Goal: Task Accomplishment & Management: Manage account settings

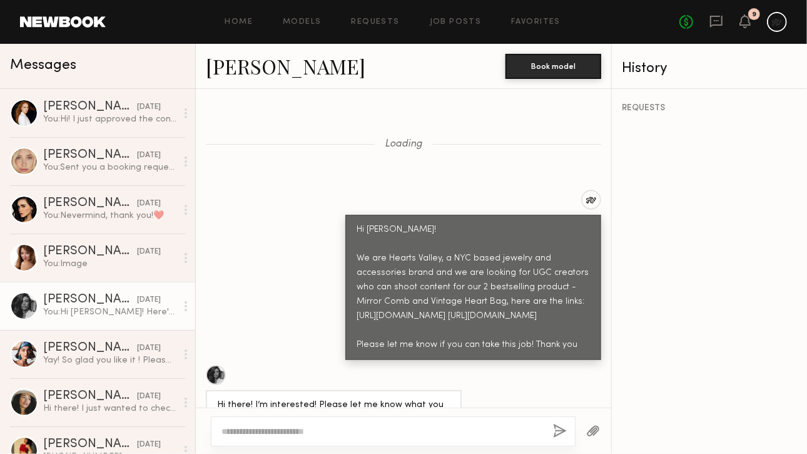
scroll to position [3260, 0]
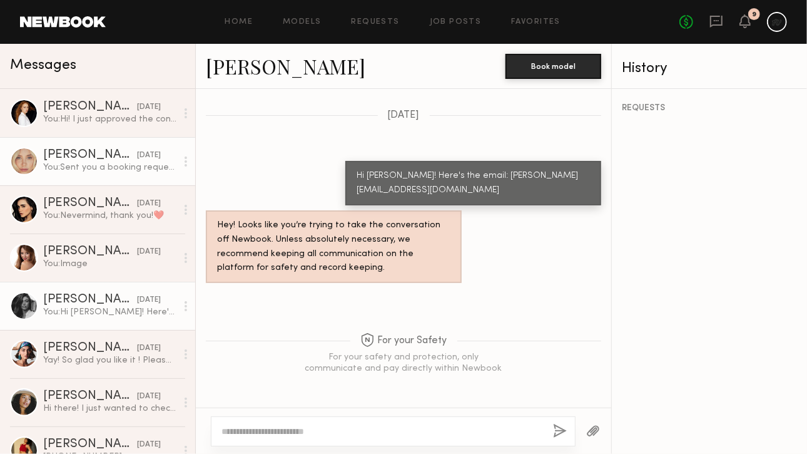
click at [150, 161] on div "[DATE]" at bounding box center [149, 156] width 24 height 12
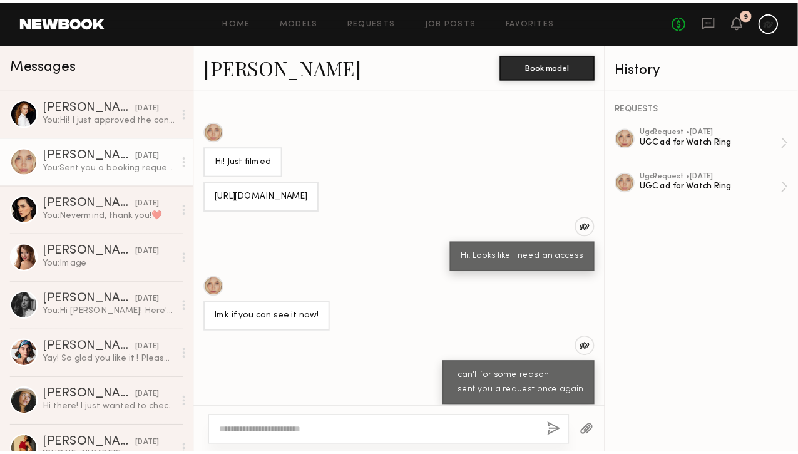
scroll to position [694, 0]
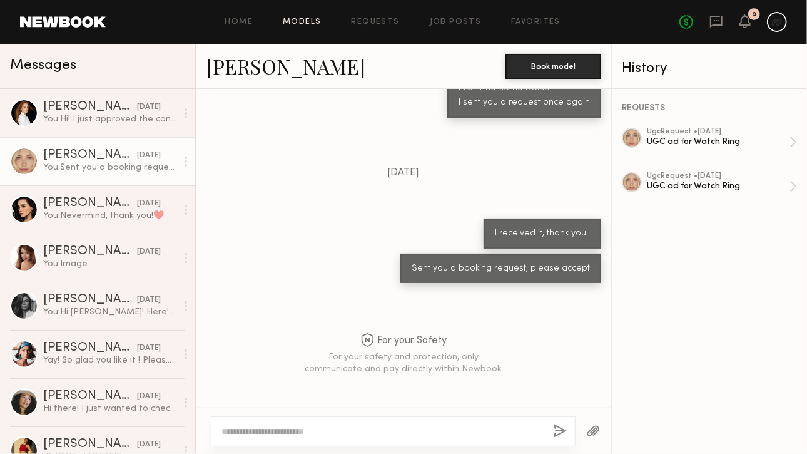
click at [303, 20] on link "Models" at bounding box center [302, 22] width 38 height 8
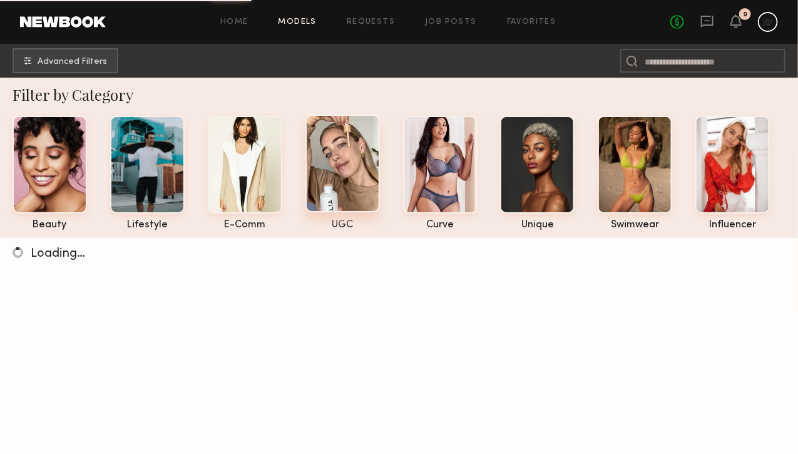
scroll to position [9, 0]
click at [322, 134] on div at bounding box center [342, 163] width 74 height 98
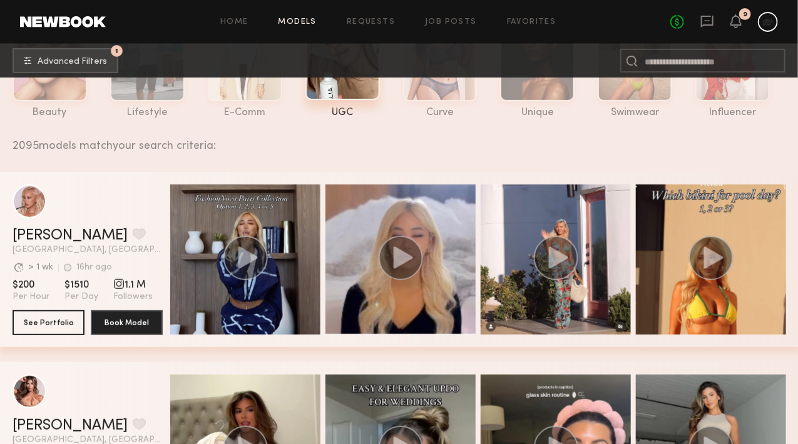
scroll to position [126, 0]
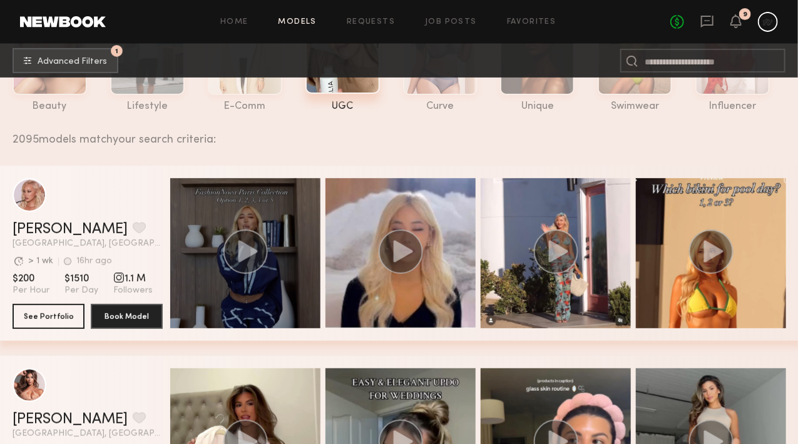
click at [238, 246] on circle "grid" at bounding box center [245, 252] width 44 height 44
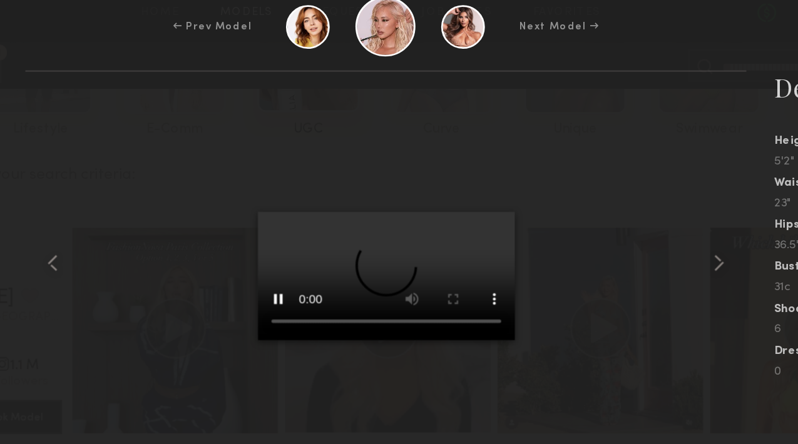
scroll to position [126, 0]
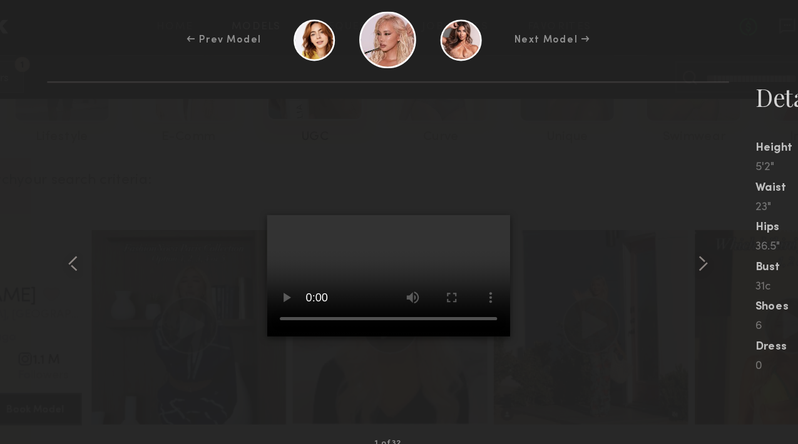
click at [546, 148] on div at bounding box center [399, 204] width 527 height 238
click at [644, 189] on div at bounding box center [651, 204] width 21 height 238
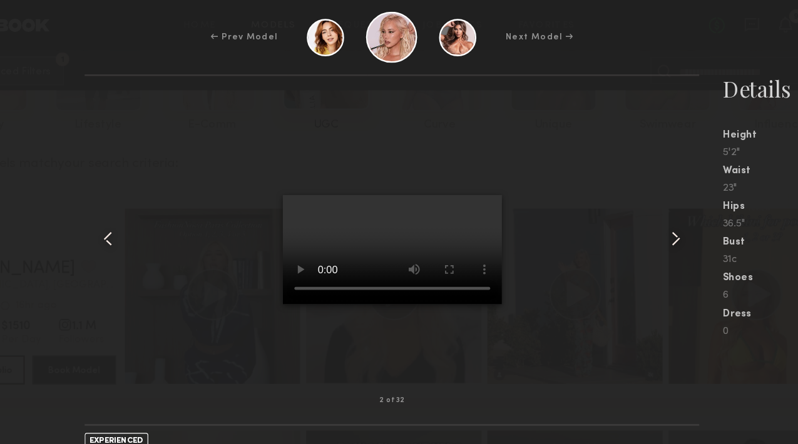
click at [507, 139] on div at bounding box center [399, 204] width 527 height 238
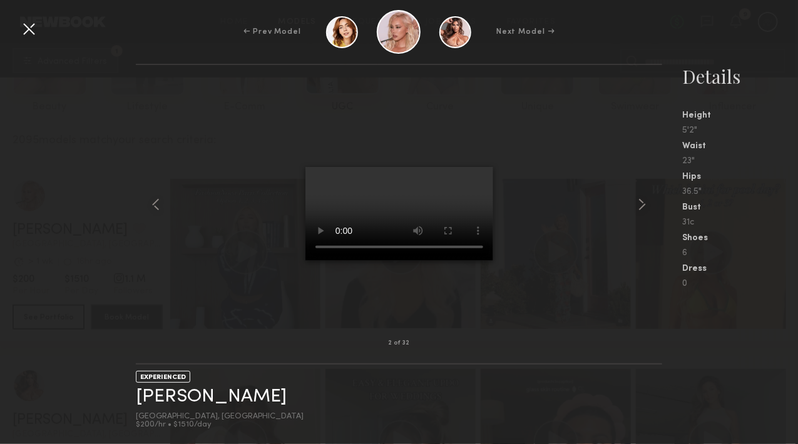
click at [28, 24] on div at bounding box center [29, 29] width 20 height 20
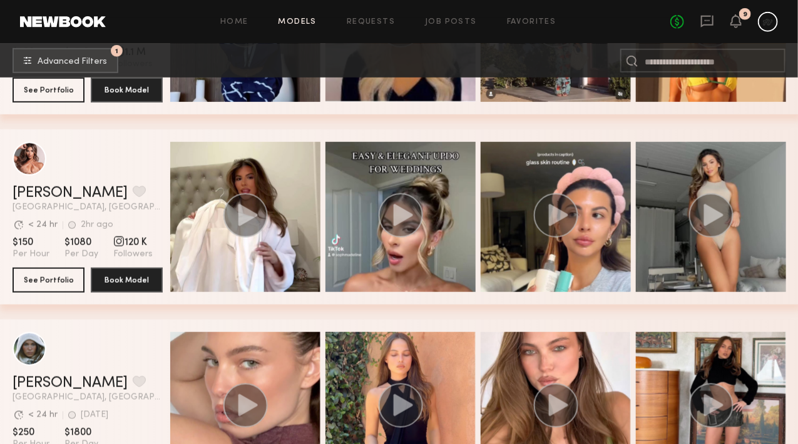
scroll to position [353, 0]
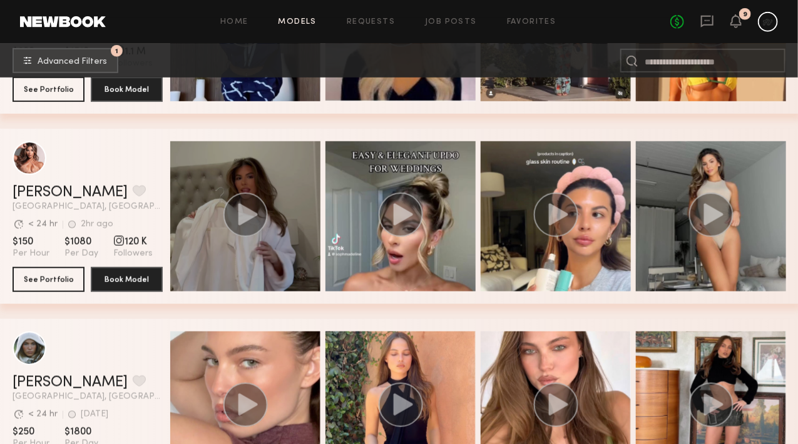
click at [234, 216] on circle "grid" at bounding box center [245, 215] width 44 height 44
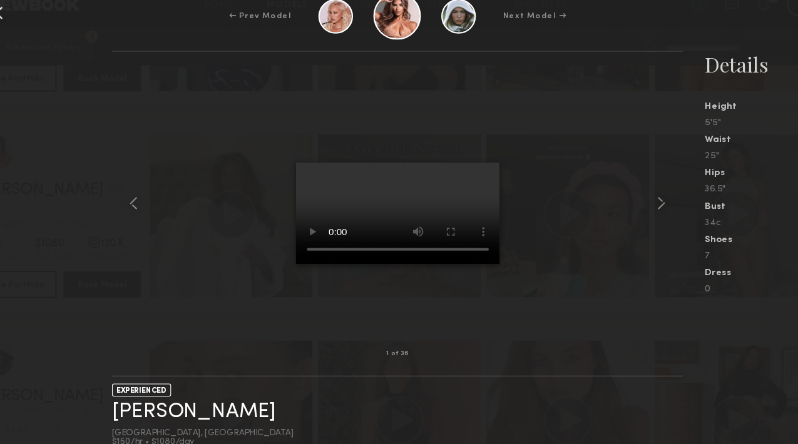
click at [515, 202] on div at bounding box center [399, 204] width 527 height 238
click at [652, 200] on div at bounding box center [651, 204] width 21 height 238
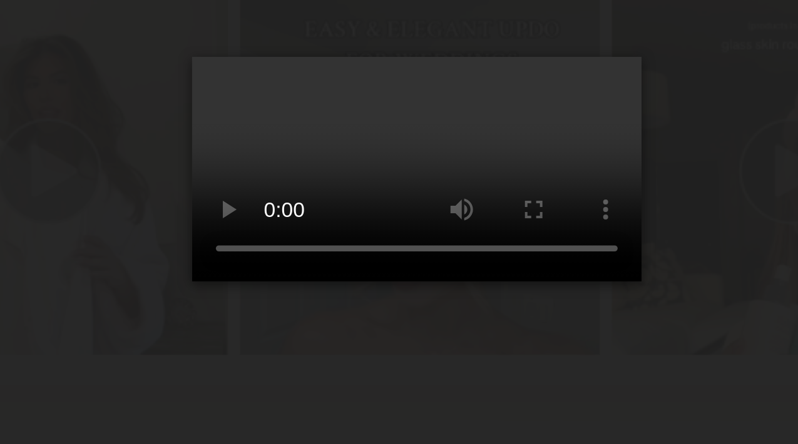
click at [480, 218] on div at bounding box center [399, 204] width 527 height 238
click at [516, 256] on div at bounding box center [399, 204] width 527 height 238
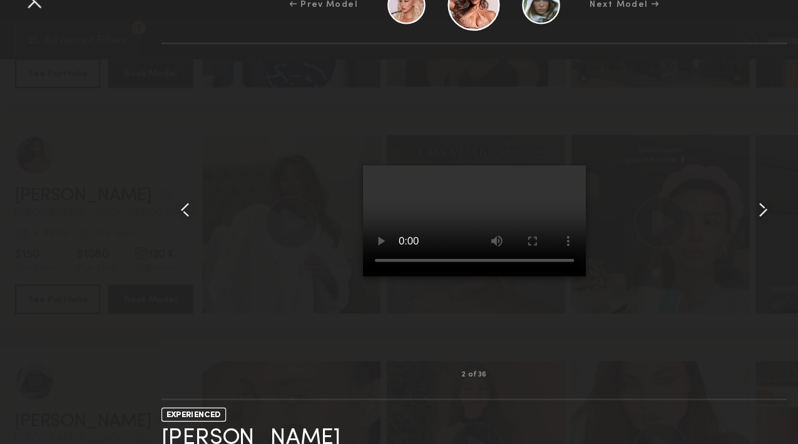
click at [645, 196] on common-icon at bounding box center [642, 205] width 20 height 20
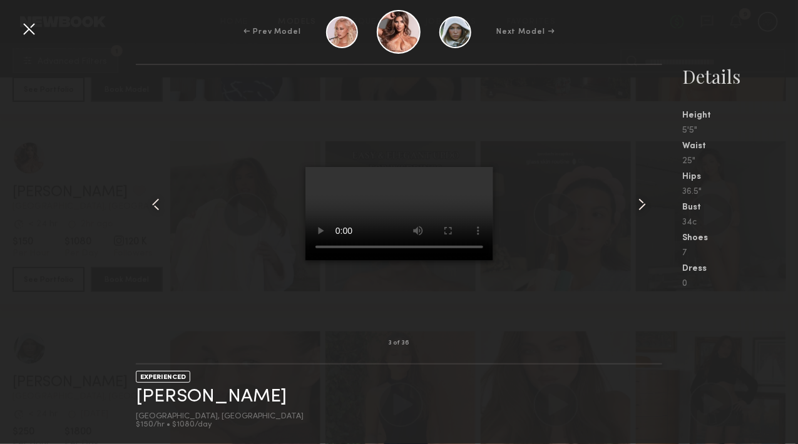
click at [648, 135] on div at bounding box center [651, 204] width 21 height 238
click at [553, 33] on div "← Prev Model Next Model →" at bounding box center [399, 32] width 798 height 44
click at [574, 61] on div "← Prev Model Next Model → 4 of 36 EXPERIENCED [PERSON_NAME] [GEOGRAPHIC_DATA], …" at bounding box center [399, 222] width 798 height 444
click at [23, 31] on div at bounding box center [29, 29] width 20 height 20
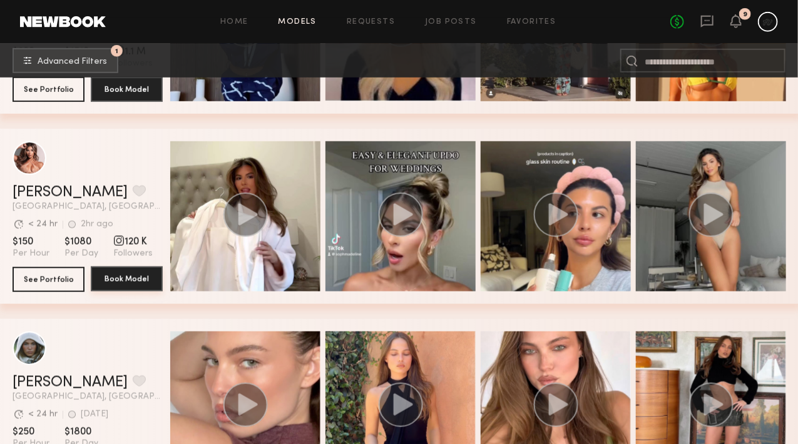
scroll to position [429, 0]
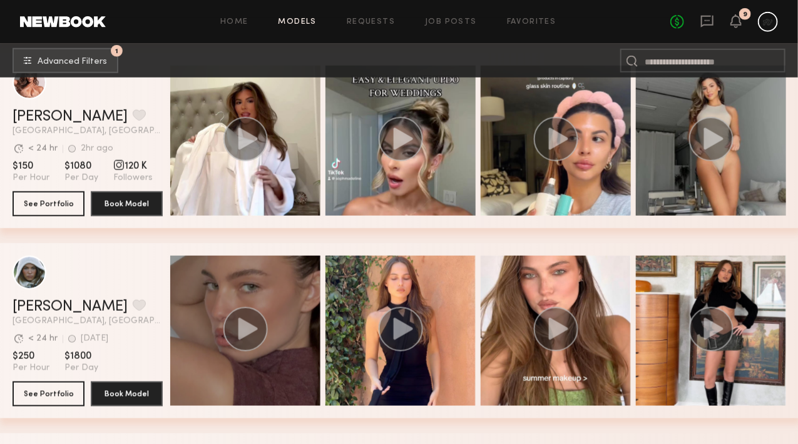
click at [244, 339] on icon "grid" at bounding box center [247, 329] width 19 height 22
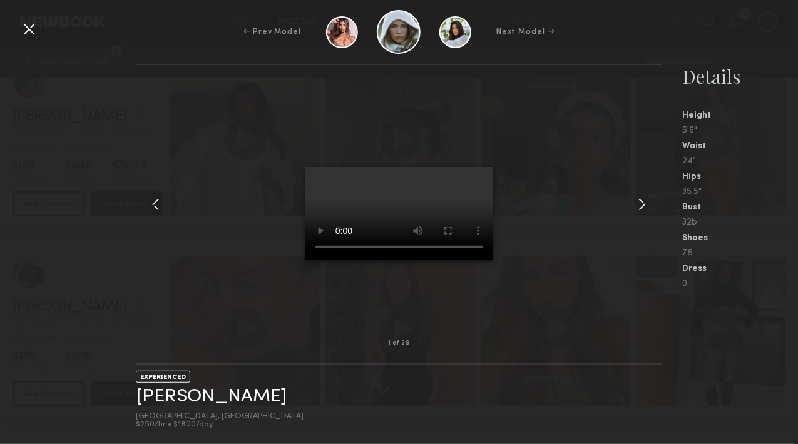
click at [639, 210] on common-icon at bounding box center [642, 205] width 20 height 20
click at [646, 211] on common-icon at bounding box center [642, 205] width 20 height 20
click at [522, 117] on div at bounding box center [399, 204] width 527 height 238
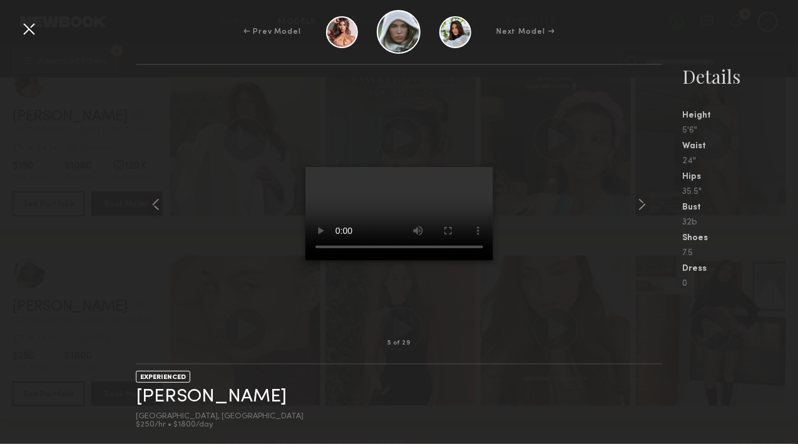
click at [21, 38] on div at bounding box center [29, 29] width 20 height 20
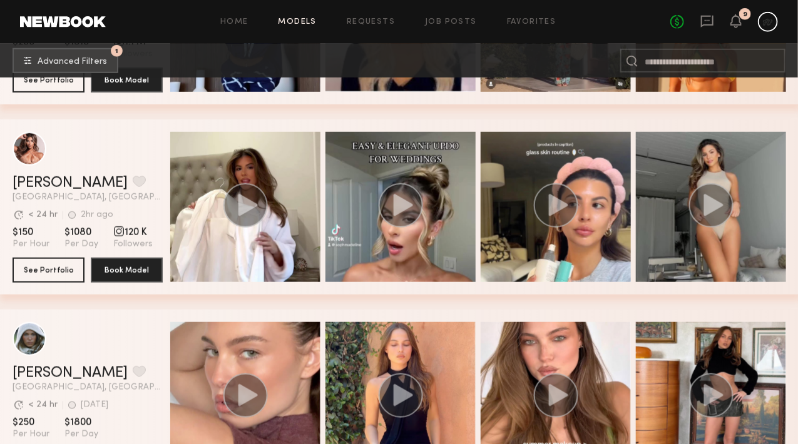
scroll to position [363, 0]
click at [133, 184] on button "grid" at bounding box center [139, 181] width 13 height 11
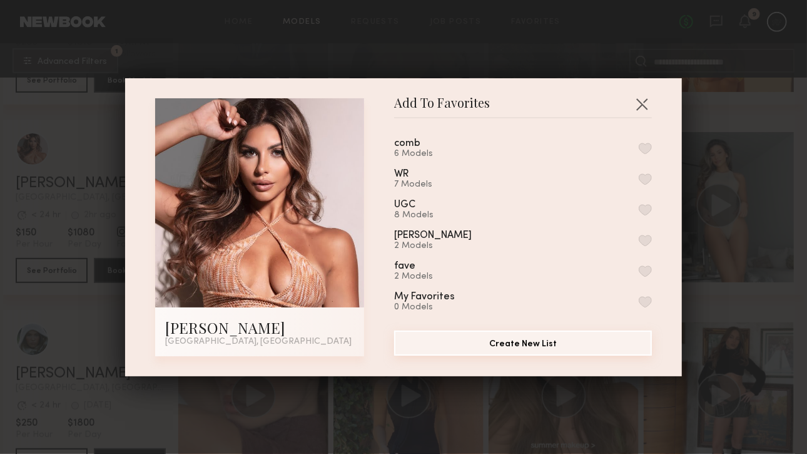
click at [510, 340] on button "Create New List" at bounding box center [523, 342] width 258 height 25
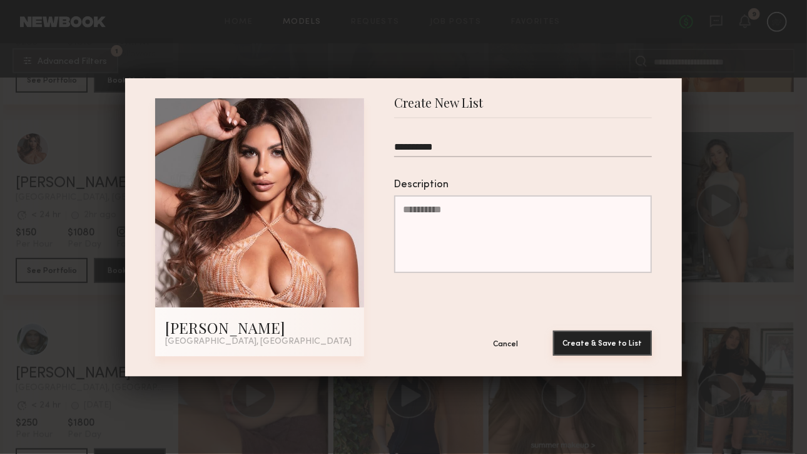
type input "**********"
click at [614, 354] on button "Create & Save to List" at bounding box center [602, 342] width 99 height 25
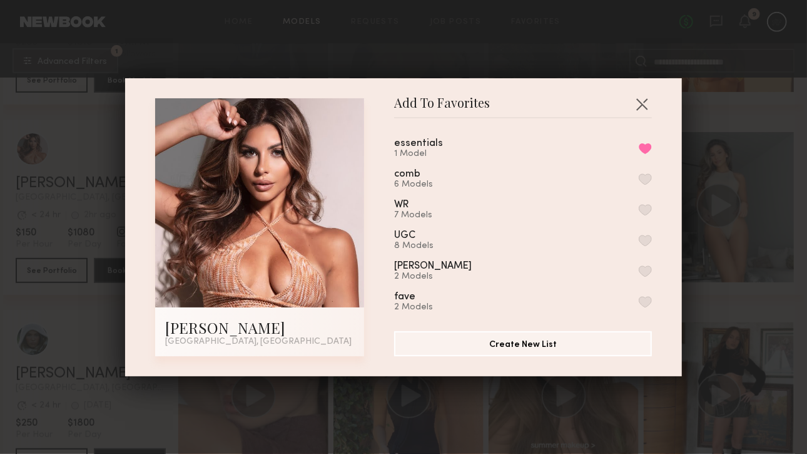
click at [561, 409] on div "Add To Favorites [PERSON_NAME] [GEOGRAPHIC_DATA], [GEOGRAPHIC_DATA] Add To Favo…" at bounding box center [403, 227] width 807 height 454
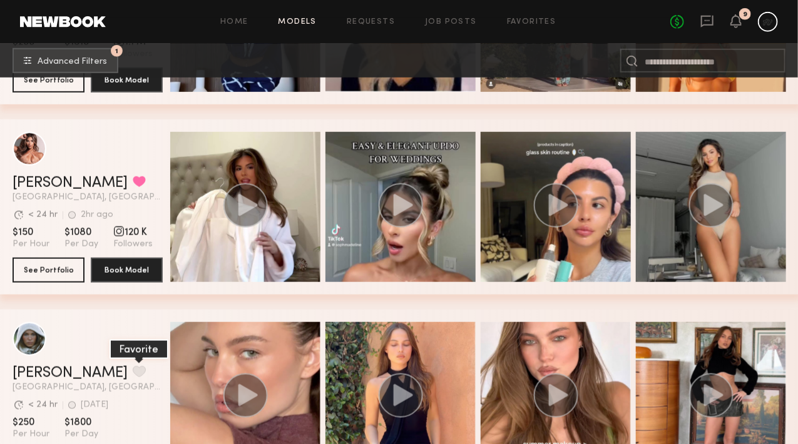
click at [133, 376] on button "grid" at bounding box center [139, 371] width 13 height 11
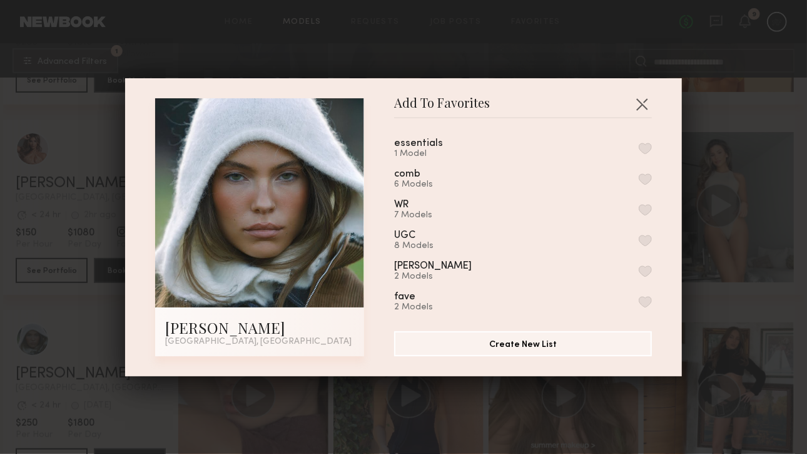
click at [404, 152] on div "1 Model" at bounding box center [433, 154] width 79 height 10
click at [527, 143] on div "essentials 1 Model" at bounding box center [523, 148] width 258 height 21
click at [639, 145] on button "button" at bounding box center [645, 148] width 13 height 11
click at [721, 332] on div "Add To Favorites [PERSON_NAME] [GEOGRAPHIC_DATA], [GEOGRAPHIC_DATA] Add To Favo…" at bounding box center [403, 227] width 807 height 454
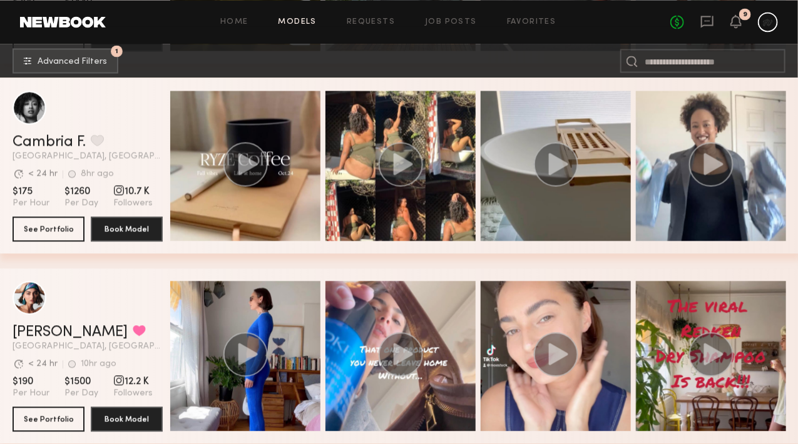
scroll to position [976, 0]
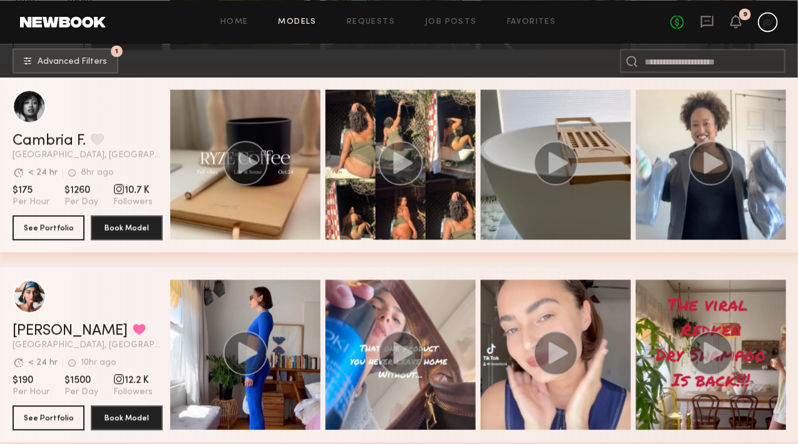
click at [467, 304] on div "grid" at bounding box center [400, 355] width 150 height 150
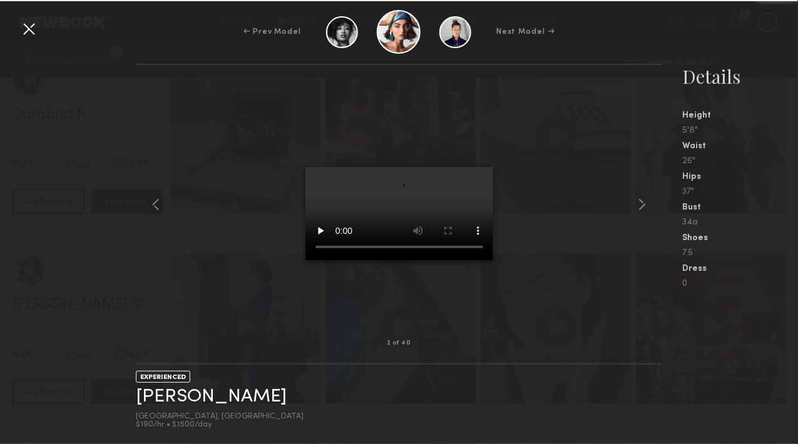
scroll to position [1006, 0]
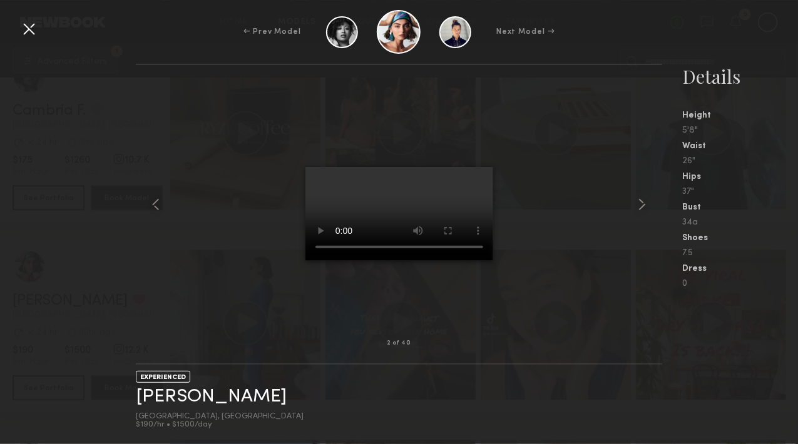
click at [24, 36] on div at bounding box center [29, 29] width 20 height 20
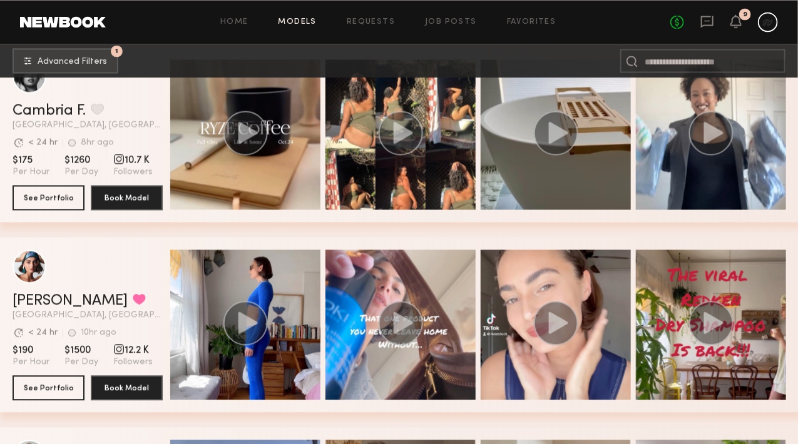
scroll to position [1332, 0]
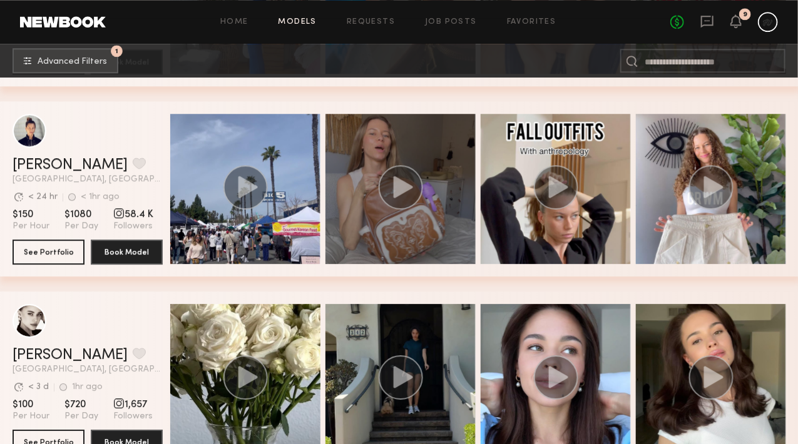
click at [422, 197] on circle "grid" at bounding box center [400, 187] width 44 height 44
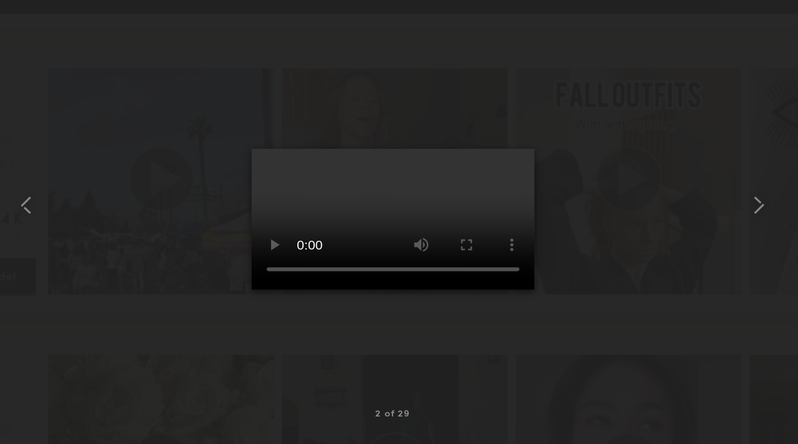
click at [490, 195] on div at bounding box center [399, 204] width 527 height 238
click at [506, 225] on div at bounding box center [399, 204] width 527 height 238
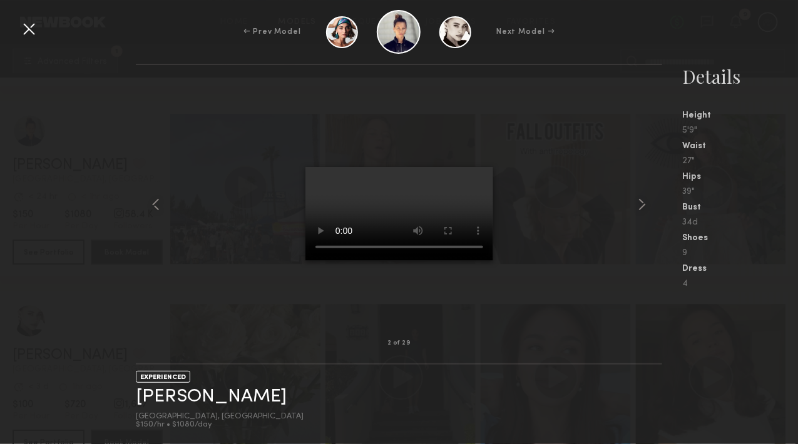
click at [31, 31] on div at bounding box center [29, 29] width 20 height 20
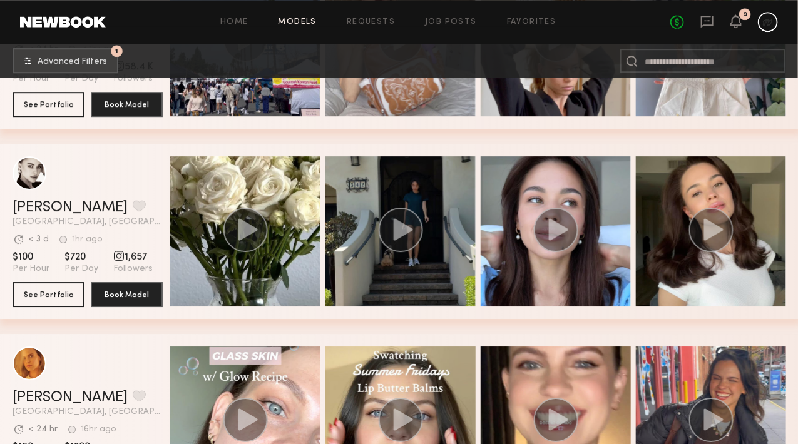
scroll to position [1479, 0]
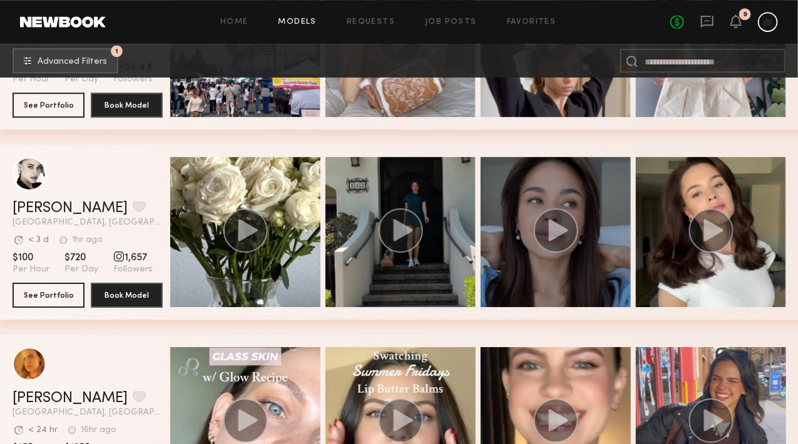
click at [601, 229] on div "grid" at bounding box center [555, 232] width 150 height 150
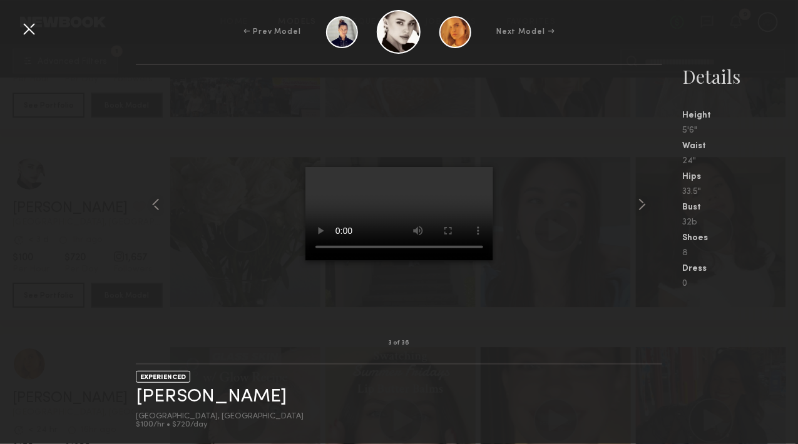
click at [640, 193] on div at bounding box center [399, 204] width 527 height 238
click at [643, 200] on common-icon at bounding box center [642, 205] width 20 height 20
click at [28, 33] on div at bounding box center [29, 29] width 20 height 20
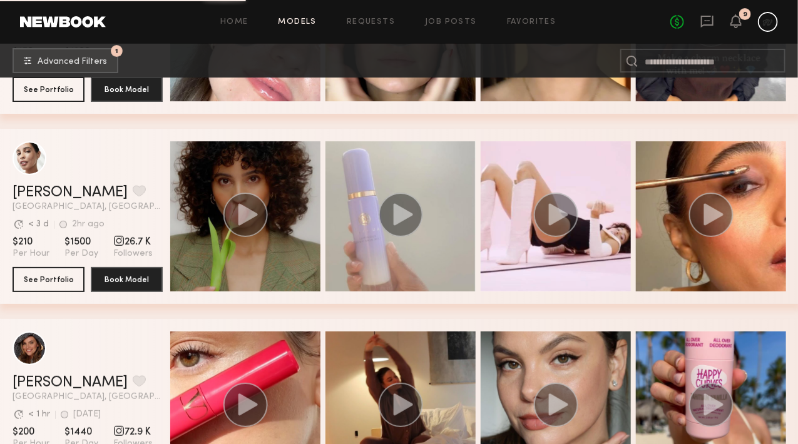
scroll to position [1677, 0]
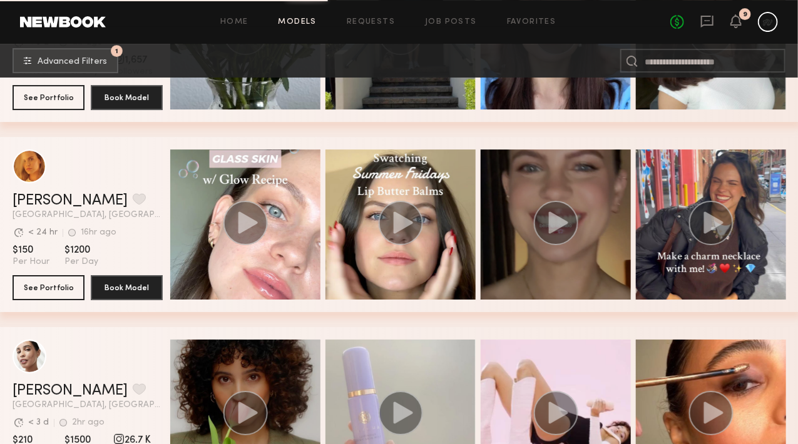
click at [553, 226] on circle "grid" at bounding box center [556, 223] width 44 height 44
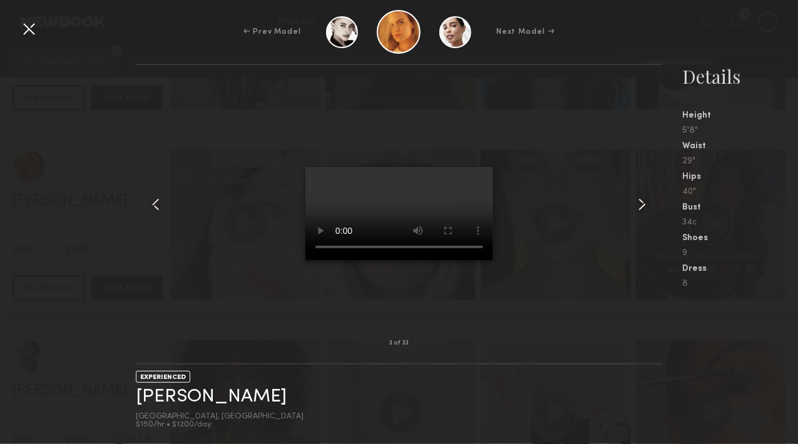
click at [567, 123] on div at bounding box center [399, 204] width 527 height 238
click at [31, 31] on div at bounding box center [29, 29] width 20 height 20
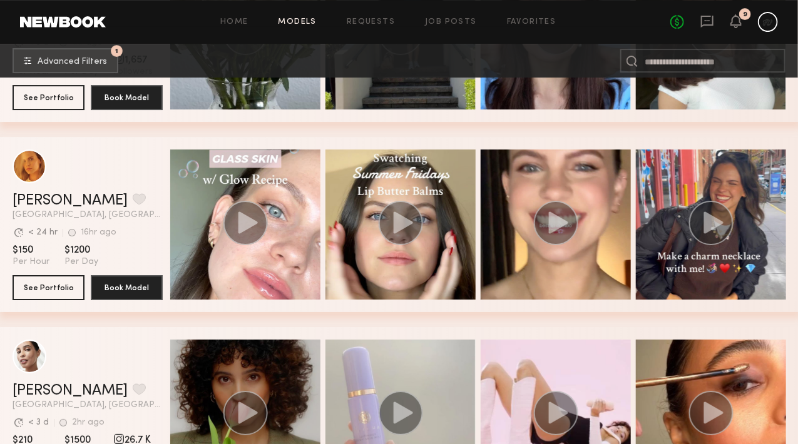
scroll to position [1842, 0]
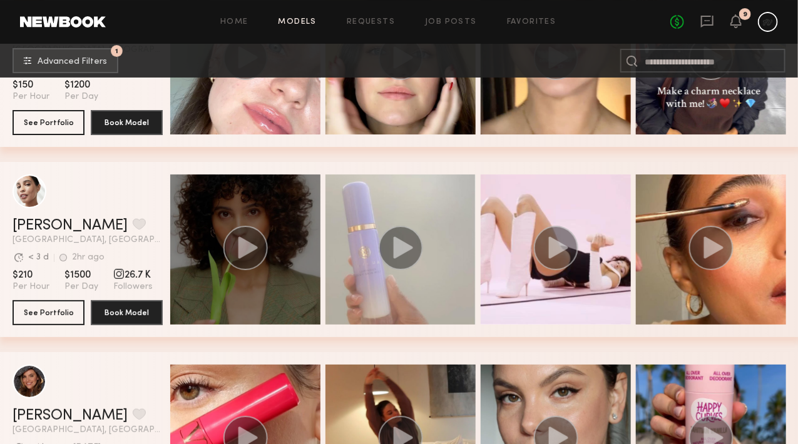
click at [259, 235] on circle "grid" at bounding box center [245, 248] width 44 height 44
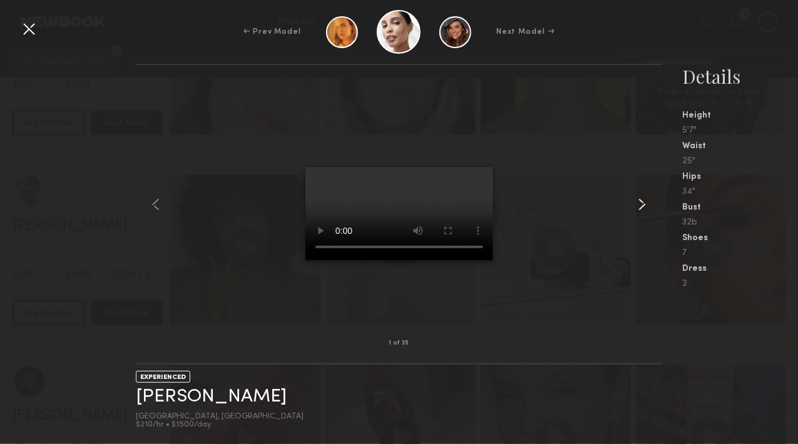
click at [636, 200] on common-icon at bounding box center [642, 205] width 20 height 20
click at [601, 166] on div at bounding box center [399, 204] width 527 height 238
click at [34, 29] on div at bounding box center [29, 29] width 20 height 20
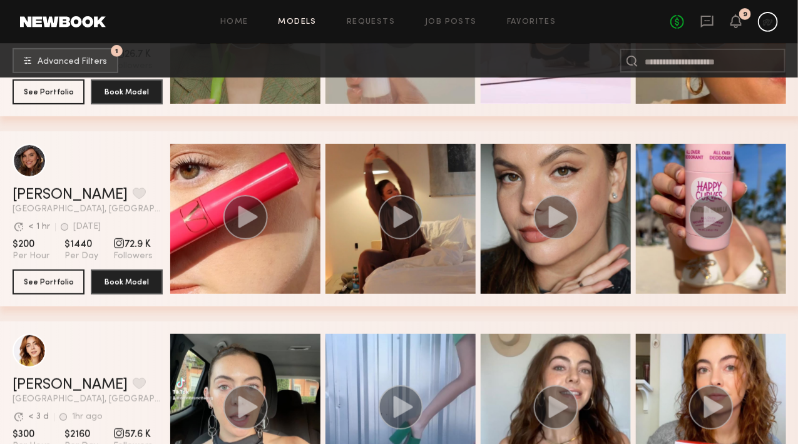
scroll to position [2063, 0]
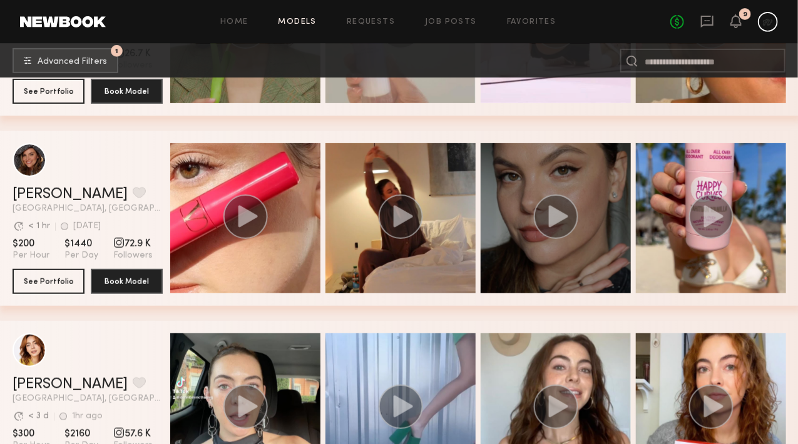
click at [564, 222] on icon "grid" at bounding box center [558, 216] width 19 height 22
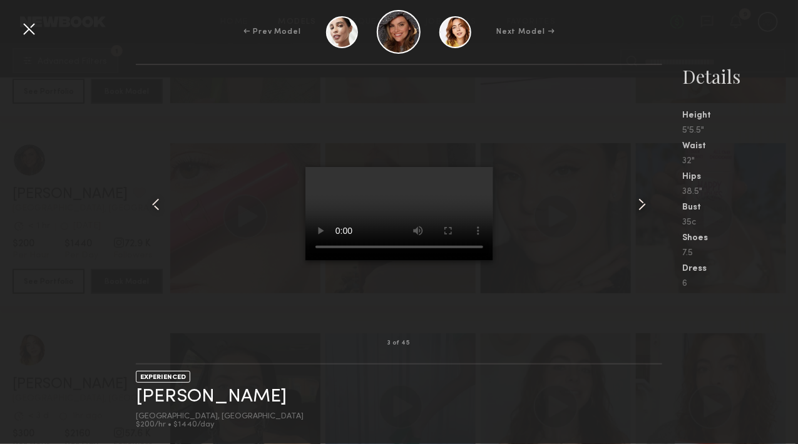
click at [644, 201] on common-icon at bounding box center [642, 205] width 20 height 20
click at [160, 215] on div at bounding box center [399, 204] width 527 height 238
click at [155, 198] on common-icon at bounding box center [156, 205] width 20 height 20
click at [651, 202] on common-icon at bounding box center [642, 205] width 20 height 20
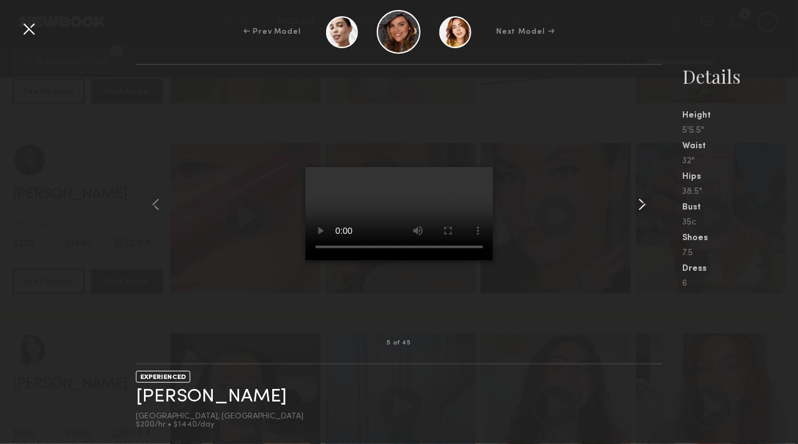
click at [651, 202] on common-icon at bounding box center [642, 205] width 20 height 20
click at [554, 108] on div at bounding box center [399, 204] width 527 height 238
click at [24, 31] on div at bounding box center [29, 29] width 20 height 20
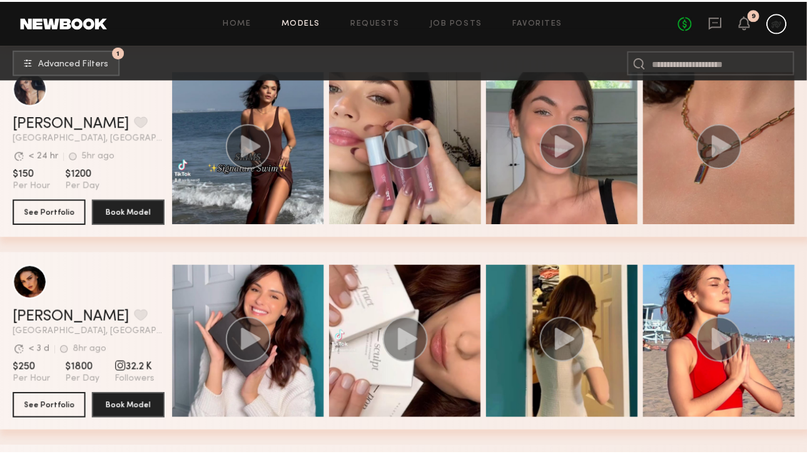
scroll to position [2453, 0]
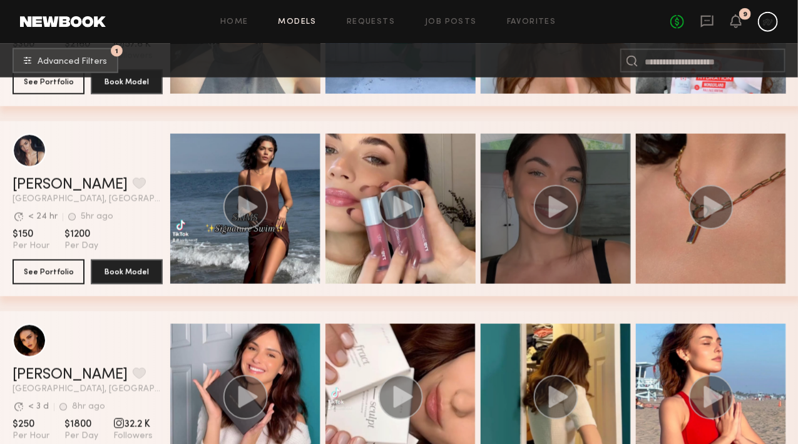
click at [574, 193] on icon "grid" at bounding box center [555, 207] width 45 height 44
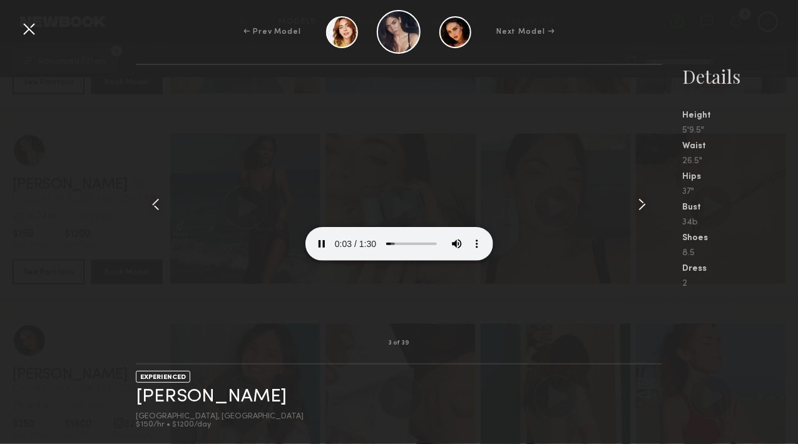
click at [531, 149] on div at bounding box center [399, 204] width 527 height 238
click at [523, 141] on div at bounding box center [399, 204] width 527 height 238
click at [31, 38] on div at bounding box center [29, 29] width 20 height 20
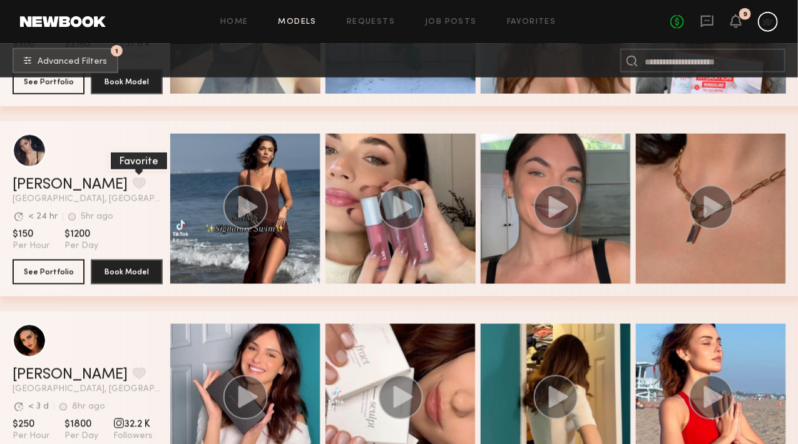
click at [133, 189] on button "grid" at bounding box center [139, 183] width 13 height 11
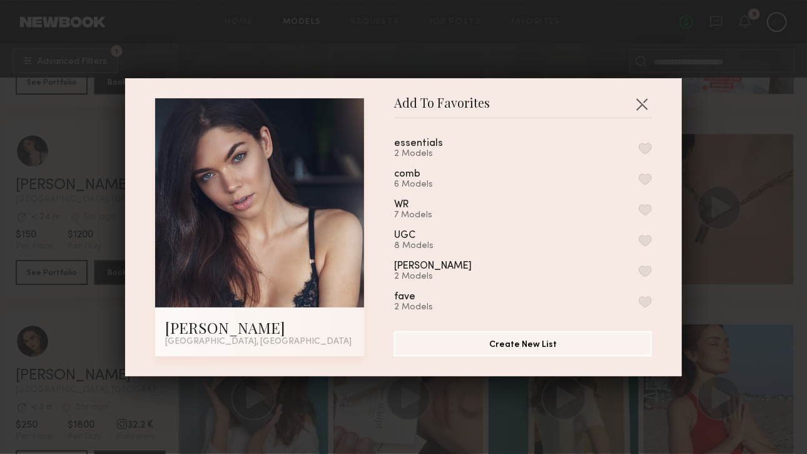
click at [639, 150] on button "button" at bounding box center [645, 148] width 13 height 11
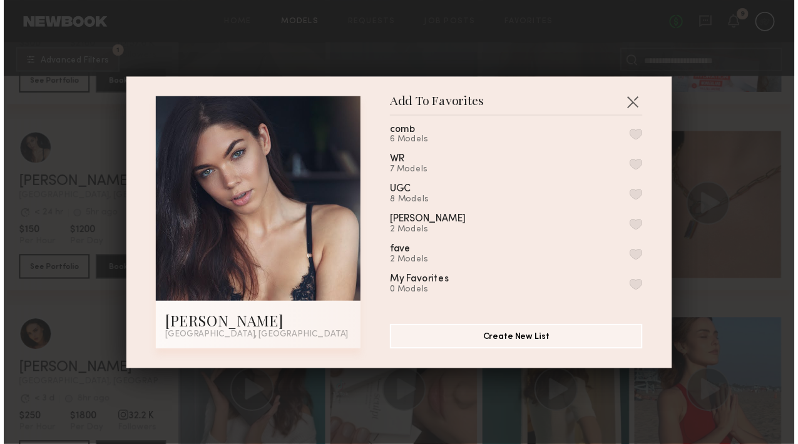
scroll to position [0, 0]
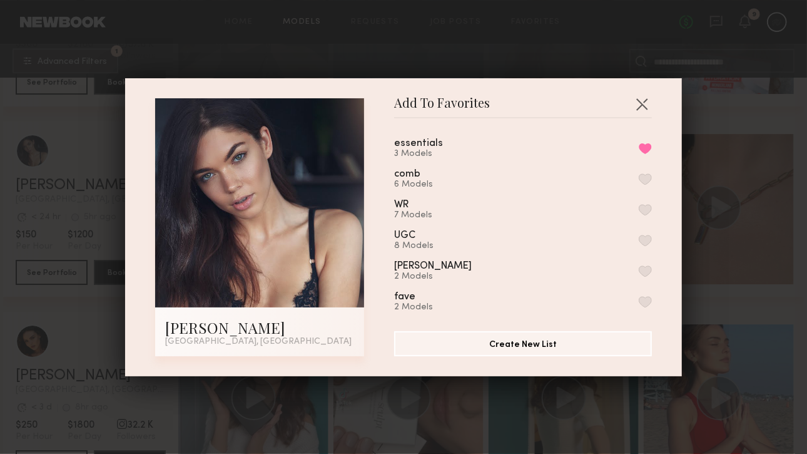
click at [497, 69] on div "Add To Favorites [PERSON_NAME] [GEOGRAPHIC_DATA], [GEOGRAPHIC_DATA] Add To Favo…" at bounding box center [403, 227] width 807 height 454
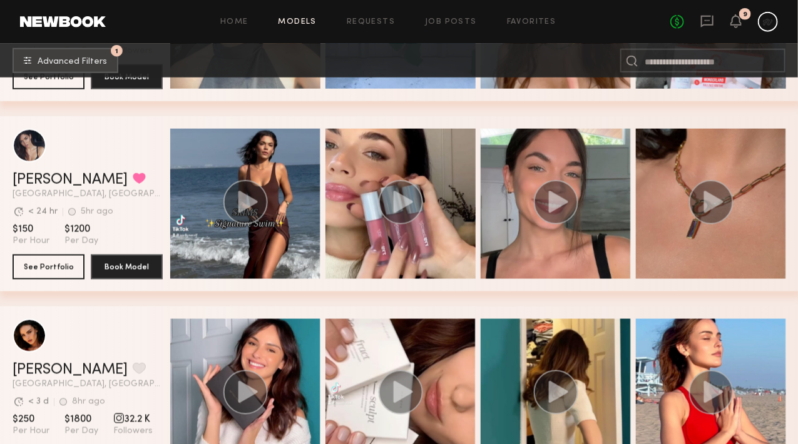
scroll to position [2673, 0]
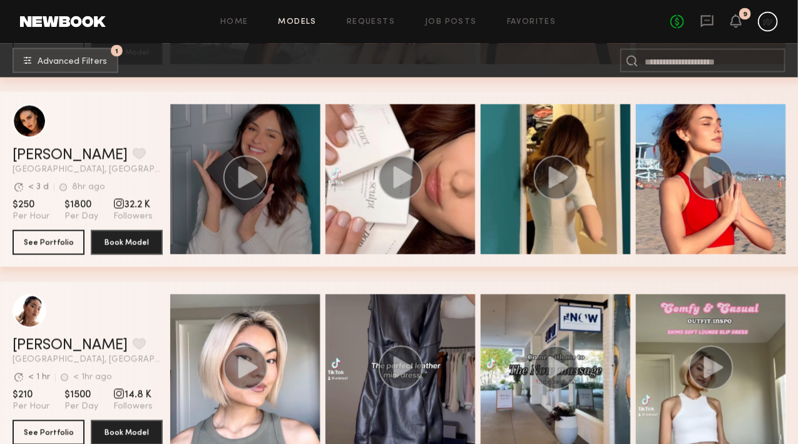
click at [268, 172] on icon "grid" at bounding box center [245, 178] width 45 height 44
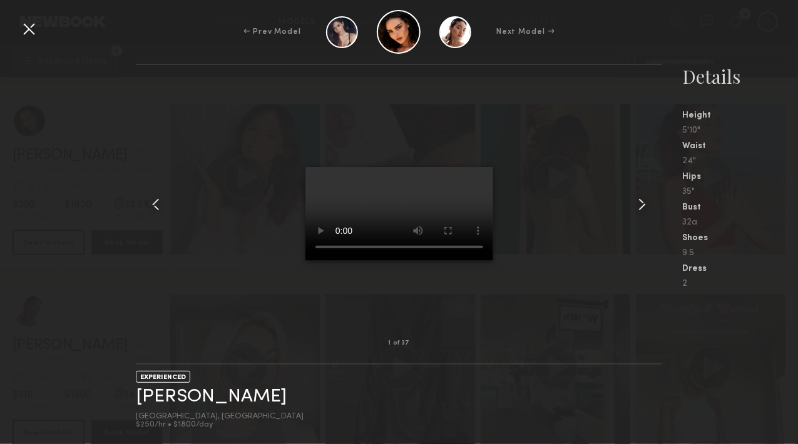
click at [579, 190] on div at bounding box center [399, 204] width 527 height 238
click at [33, 36] on div at bounding box center [29, 29] width 20 height 20
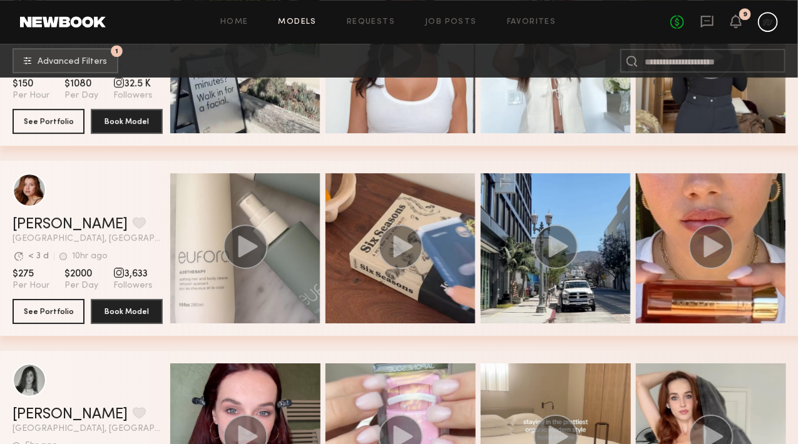
scroll to position [3149, 0]
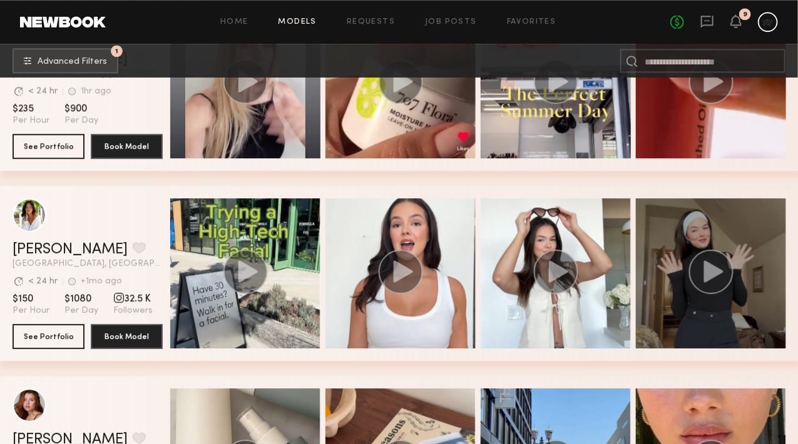
click at [711, 234] on div "grid" at bounding box center [711, 273] width 150 height 150
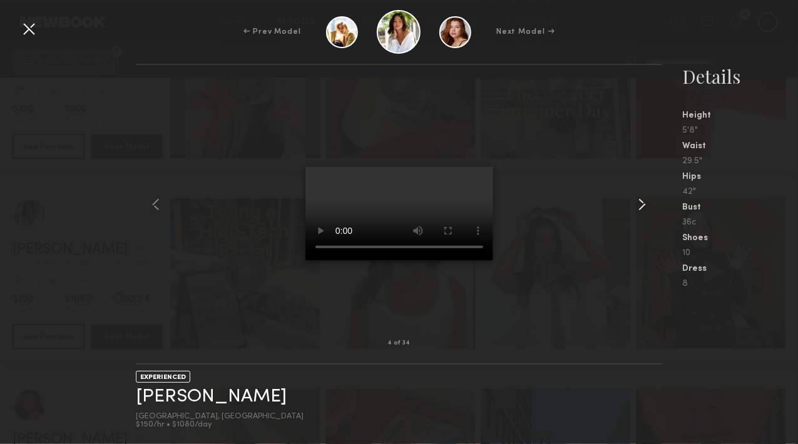
click at [643, 206] on common-icon at bounding box center [642, 205] width 20 height 20
click at [638, 203] on common-icon at bounding box center [642, 205] width 20 height 20
click at [637, 203] on common-icon at bounding box center [642, 205] width 20 height 20
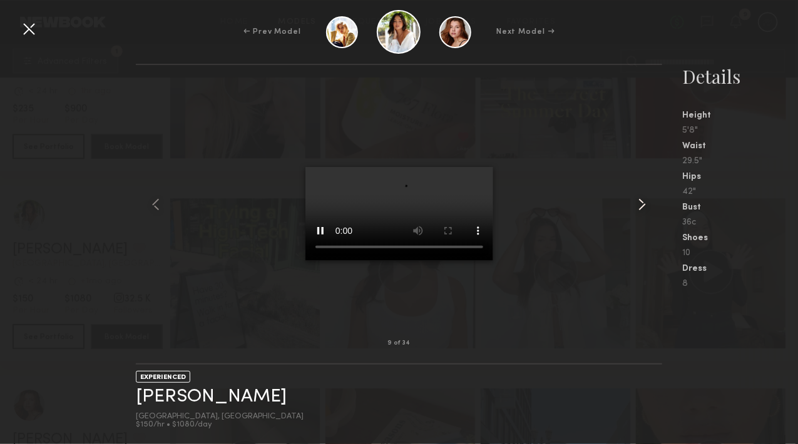
click at [636, 201] on common-icon at bounding box center [642, 205] width 20 height 20
click at [614, 71] on nb-gallery-light "10 of 34" at bounding box center [399, 214] width 527 height 301
click at [15, 24] on div "← Prev Model Next Model →" at bounding box center [399, 32] width 798 height 44
click at [28, 28] on div at bounding box center [29, 29] width 20 height 20
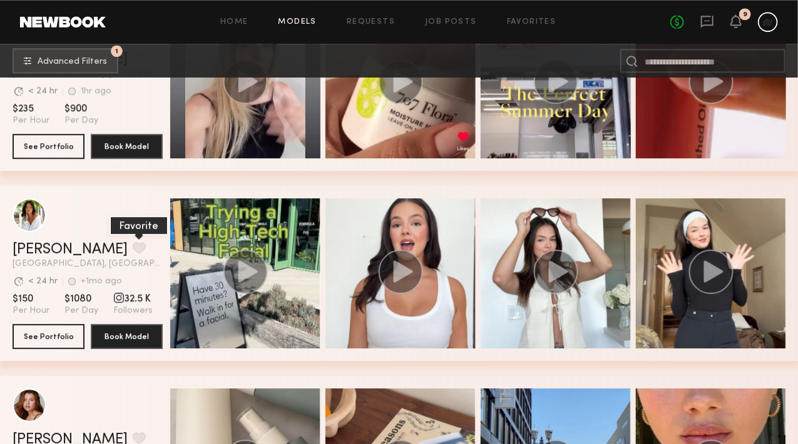
click at [133, 252] on button "grid" at bounding box center [139, 247] width 13 height 11
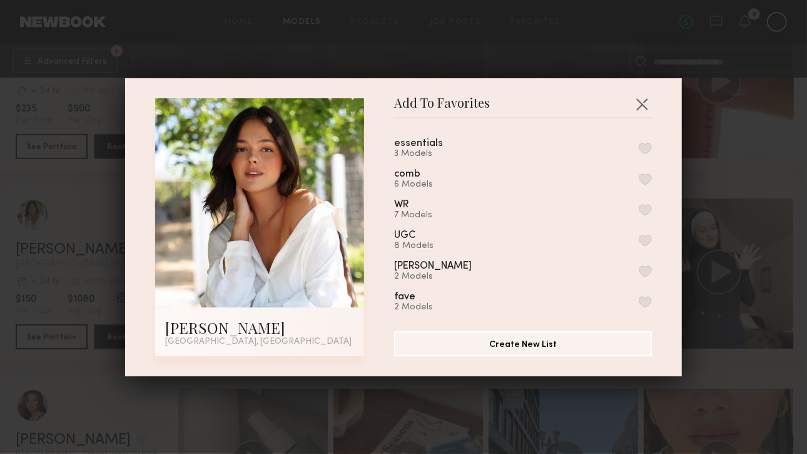
click at [639, 148] on button "button" at bounding box center [645, 148] width 13 height 11
click at [743, 315] on div "Add To Favorites [PERSON_NAME] [GEOGRAPHIC_DATA], [GEOGRAPHIC_DATA] Add To Favo…" at bounding box center [403, 227] width 807 height 454
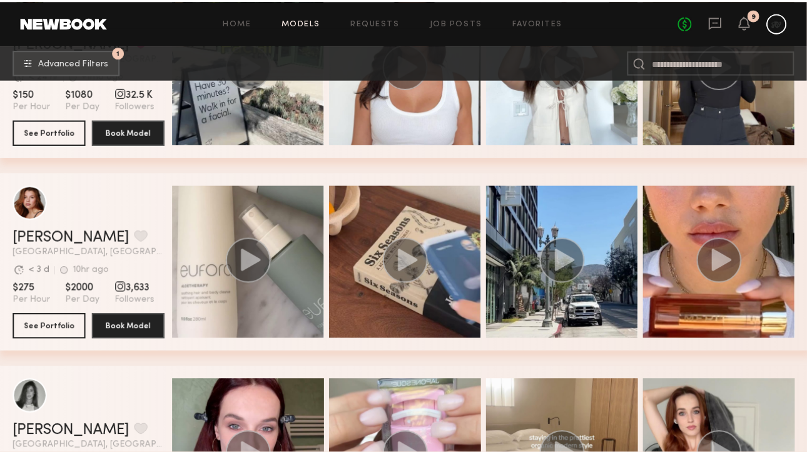
scroll to position [3357, 0]
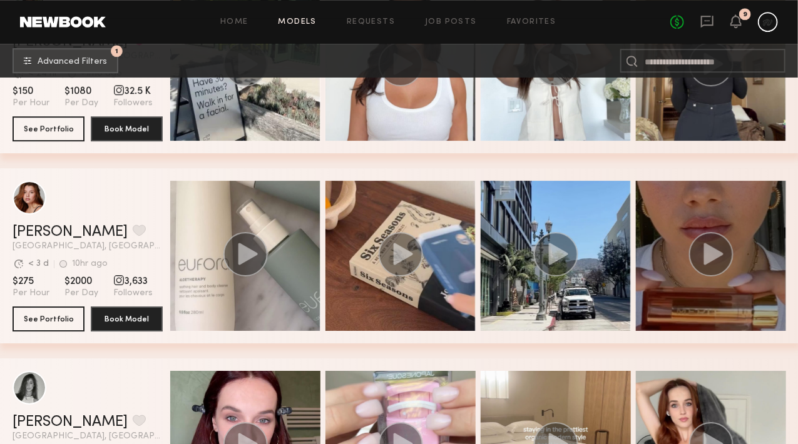
click at [718, 240] on circle "grid" at bounding box center [711, 254] width 44 height 44
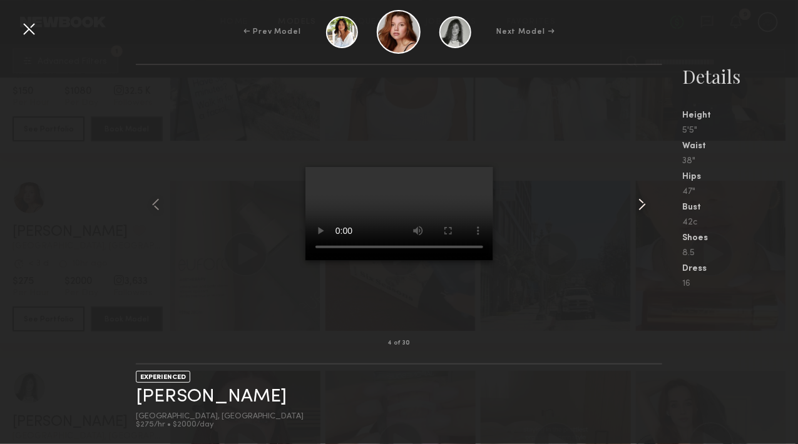
click at [634, 196] on common-icon at bounding box center [642, 205] width 20 height 20
click at [596, 160] on div at bounding box center [399, 204] width 527 height 238
click at [32, 21] on div at bounding box center [29, 29] width 20 height 20
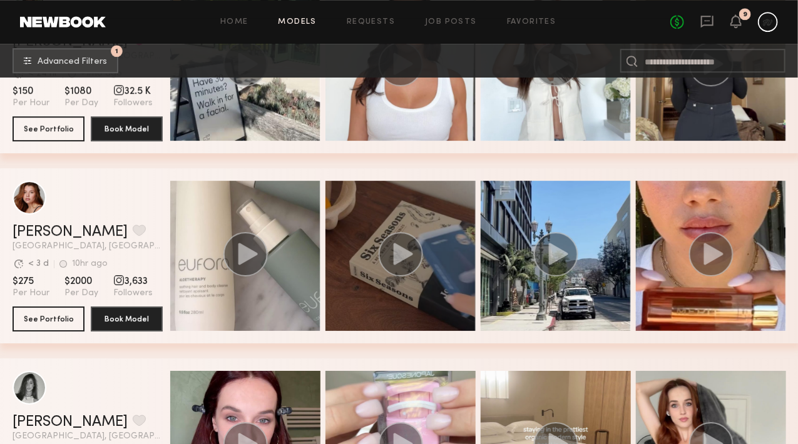
click at [403, 253] on icon "grid" at bounding box center [403, 254] width 19 height 22
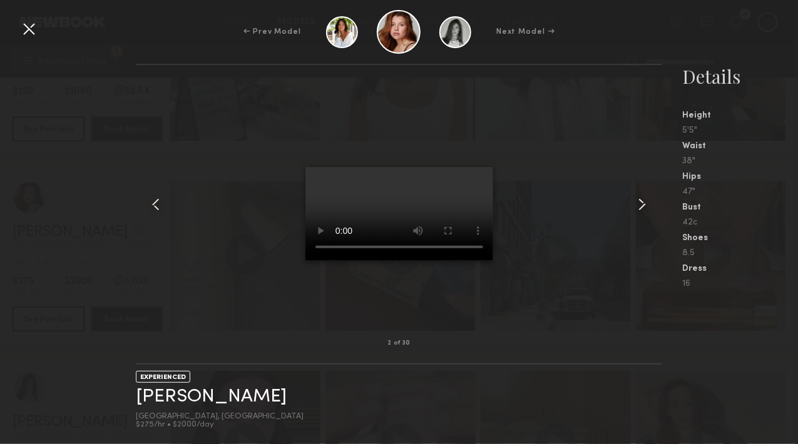
click at [641, 211] on common-icon at bounding box center [642, 205] width 20 height 20
click at [637, 206] on common-icon at bounding box center [642, 205] width 20 height 20
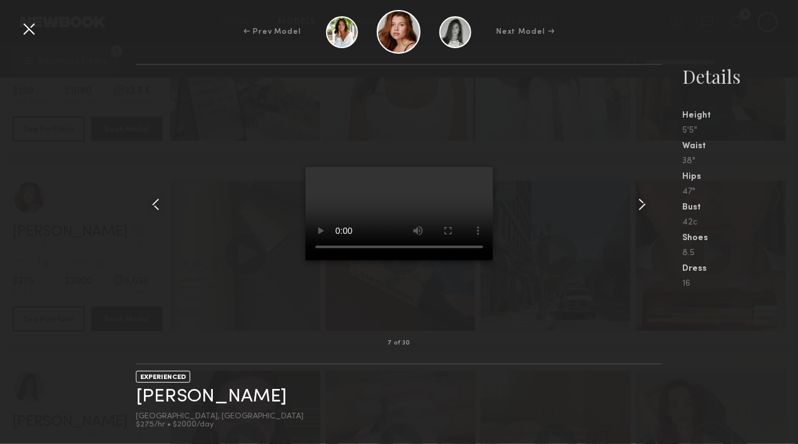
click at [635, 200] on common-icon at bounding box center [642, 205] width 20 height 20
click at [532, 93] on div at bounding box center [399, 204] width 527 height 238
click at [646, 203] on common-icon at bounding box center [642, 205] width 20 height 20
click at [566, 154] on div at bounding box center [399, 204] width 527 height 238
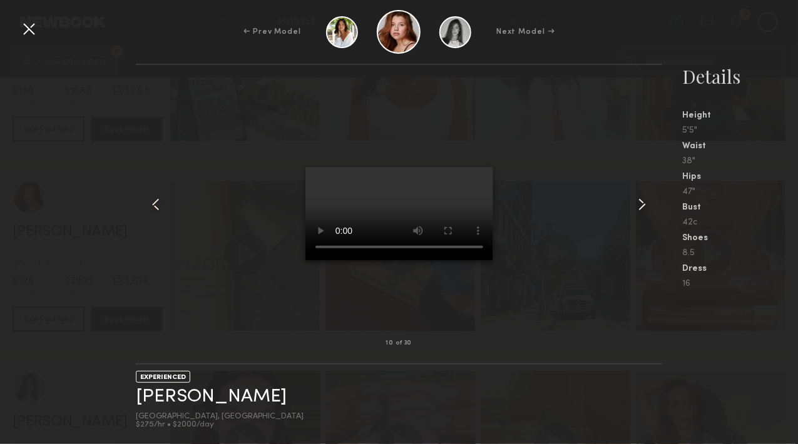
click at [26, 31] on div at bounding box center [29, 29] width 20 height 20
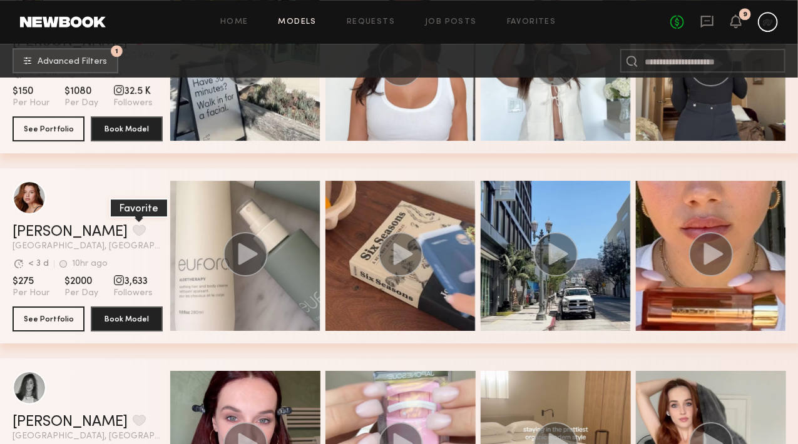
click at [133, 235] on button "grid" at bounding box center [139, 230] width 13 height 11
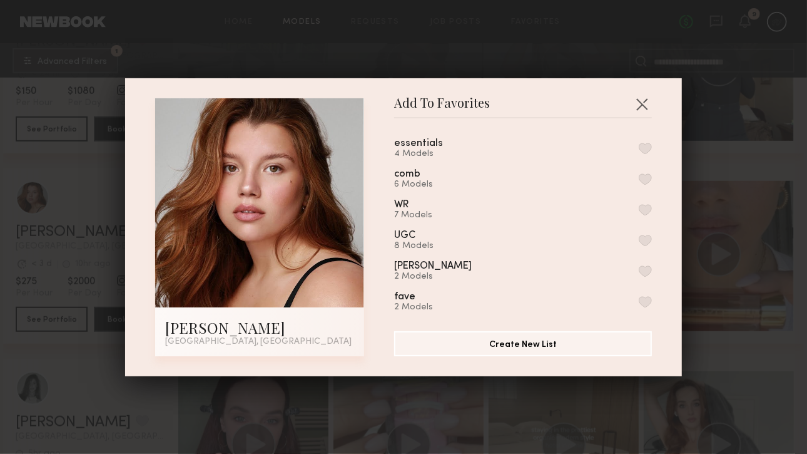
click at [639, 149] on button "button" at bounding box center [645, 148] width 13 height 11
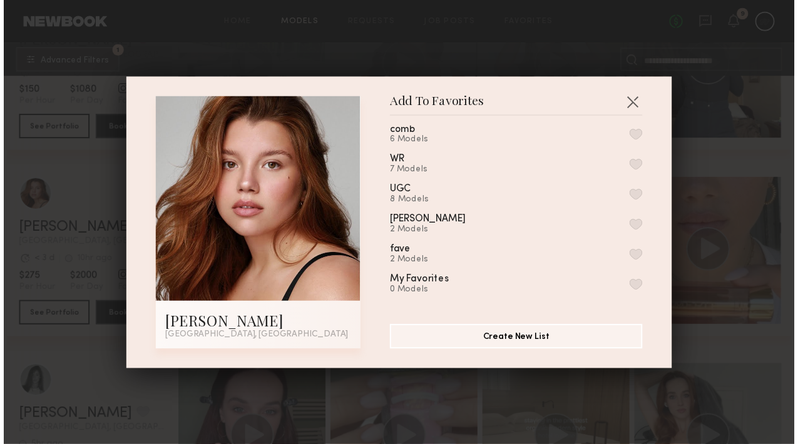
scroll to position [0, 0]
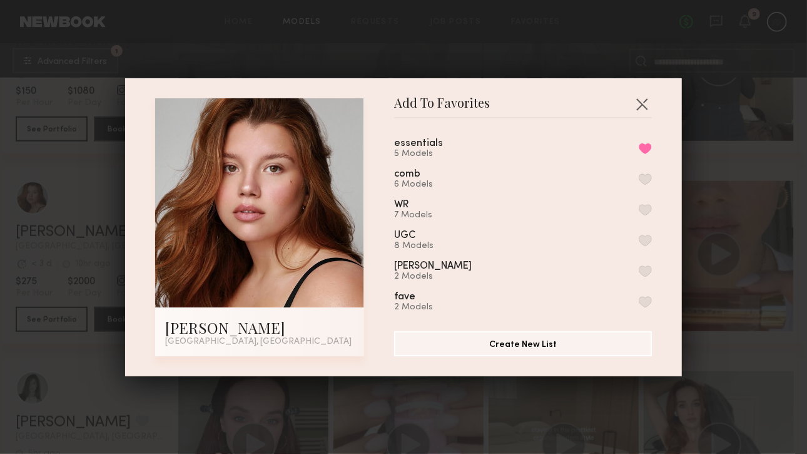
click at [707, 196] on div "Add To Favorites [PERSON_NAME] [GEOGRAPHIC_DATA], [GEOGRAPHIC_DATA] Add To Favo…" at bounding box center [403, 227] width 807 height 454
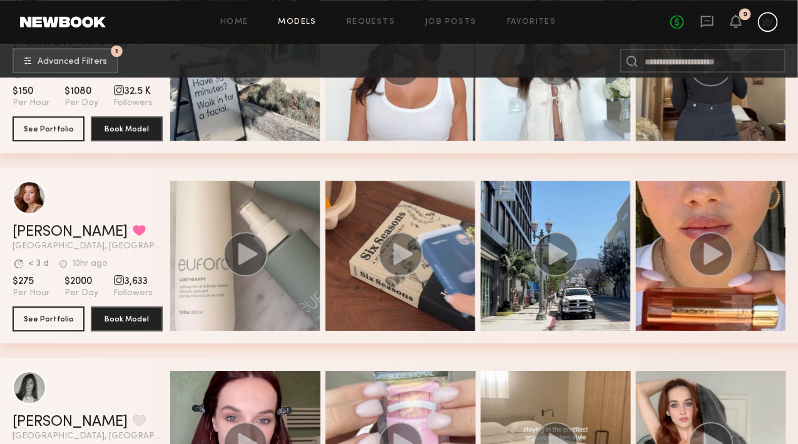
scroll to position [3518, 0]
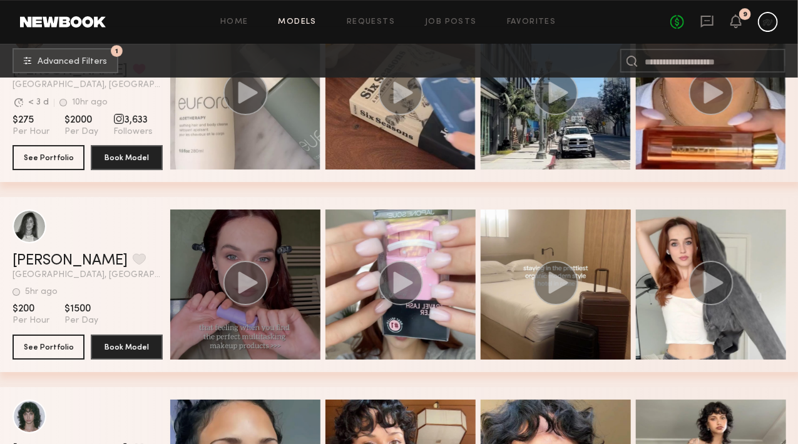
click at [242, 282] on circle "grid" at bounding box center [245, 283] width 44 height 44
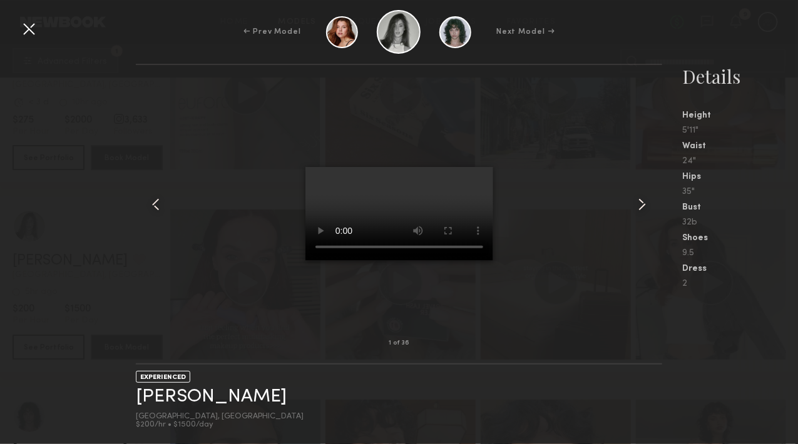
click at [638, 202] on common-icon at bounding box center [642, 205] width 20 height 20
click at [457, 103] on div at bounding box center [399, 204] width 527 height 238
click at [510, 124] on div at bounding box center [399, 204] width 527 height 238
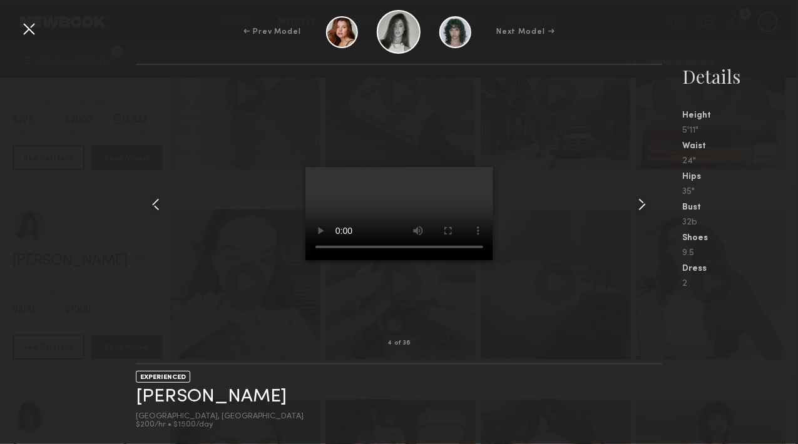
scroll to position [3546, 0]
click at [26, 29] on div at bounding box center [29, 29] width 20 height 20
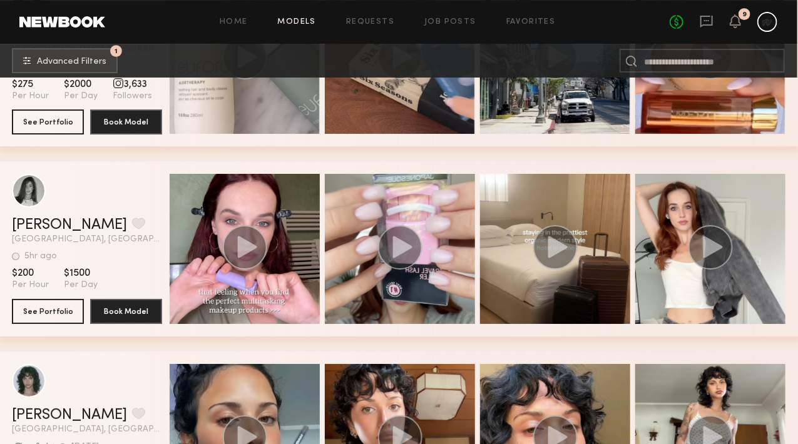
scroll to position [3692, 3]
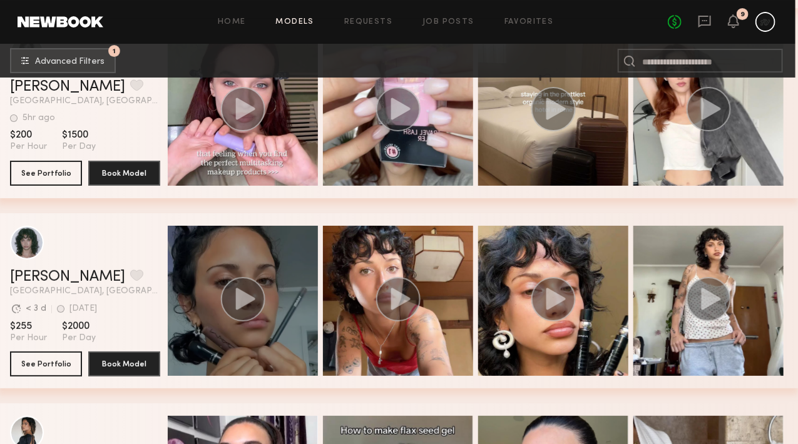
click at [241, 307] on icon "grid" at bounding box center [245, 299] width 19 height 22
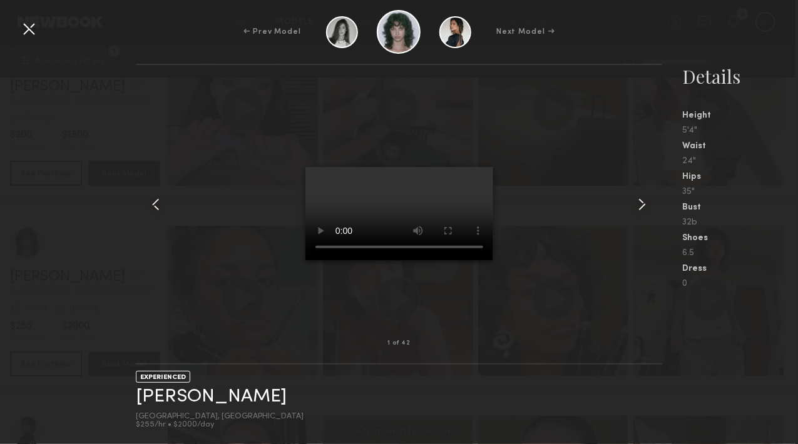
click at [637, 206] on common-icon at bounding box center [642, 205] width 20 height 20
click at [641, 202] on common-icon at bounding box center [642, 205] width 20 height 20
click at [641, 207] on common-icon at bounding box center [642, 205] width 20 height 20
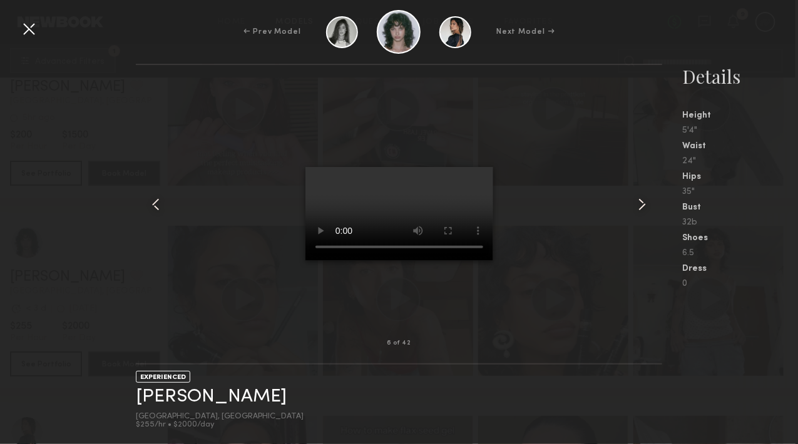
click at [641, 207] on common-icon at bounding box center [642, 205] width 20 height 20
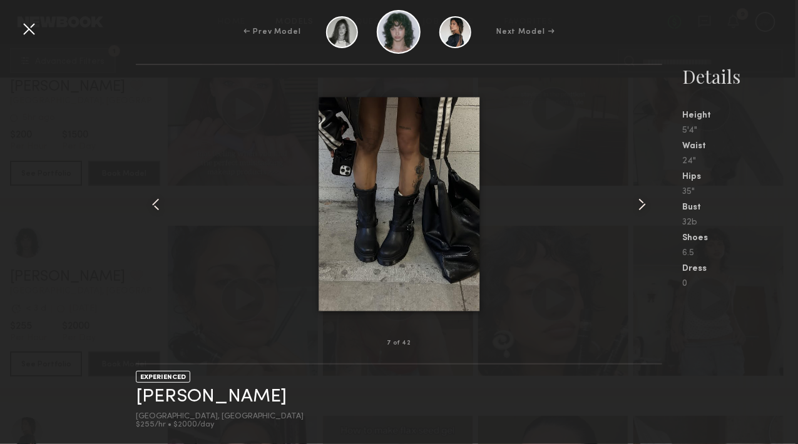
click at [29, 27] on div at bounding box center [29, 29] width 20 height 20
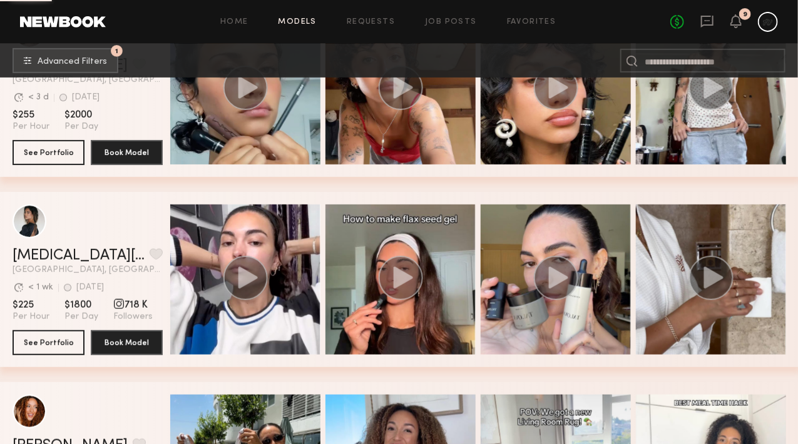
scroll to position [3904, 0]
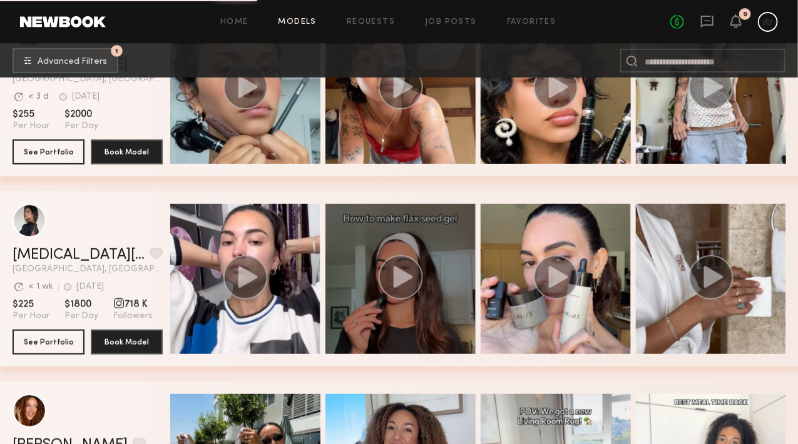
click at [422, 280] on circle "grid" at bounding box center [400, 277] width 44 height 44
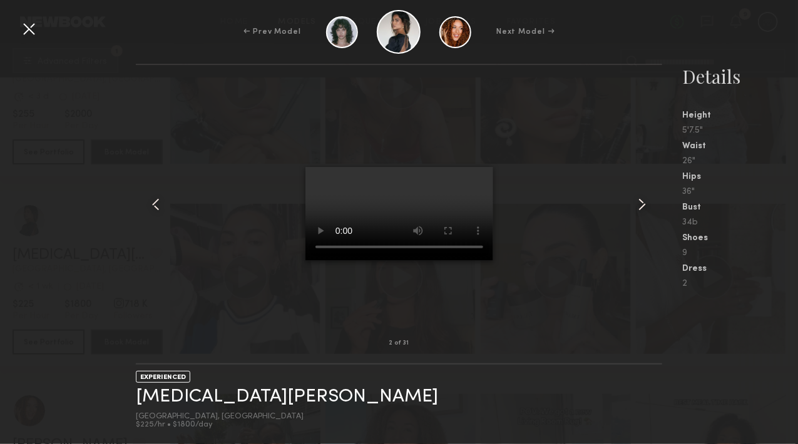
click at [539, 137] on div at bounding box center [399, 204] width 527 height 238
click at [15, 34] on div "← Prev Model Next Model →" at bounding box center [399, 32] width 798 height 44
click at [30, 29] on div at bounding box center [29, 29] width 20 height 20
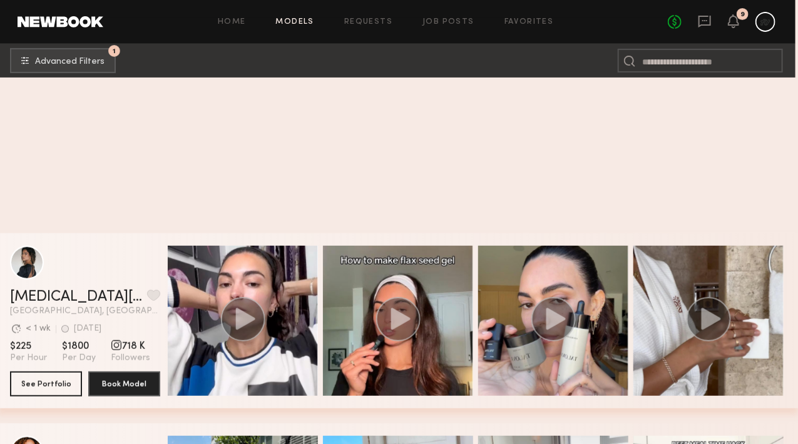
scroll to position [4302, 3]
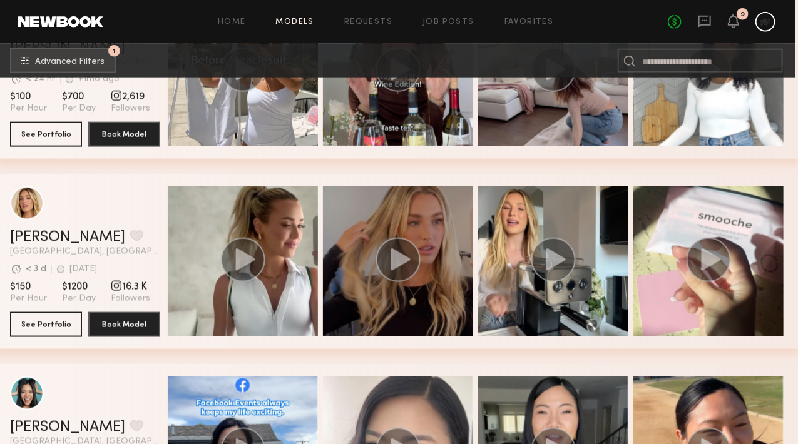
click at [407, 280] on circle "grid" at bounding box center [398, 260] width 44 height 44
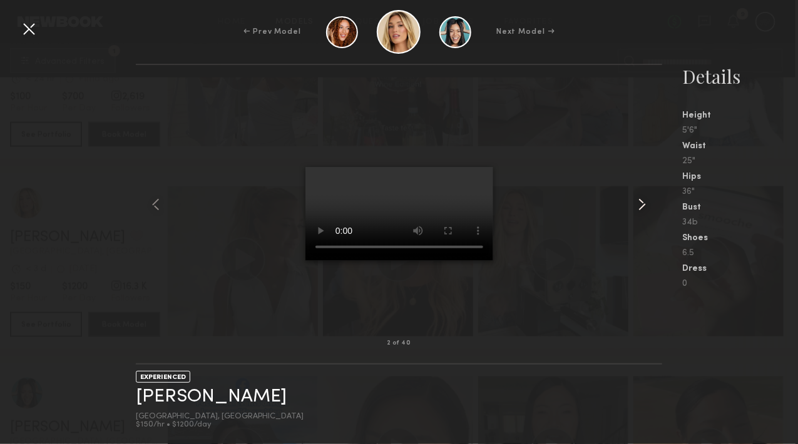
click at [642, 210] on common-icon at bounding box center [642, 205] width 20 height 20
click at [632, 215] on div at bounding box center [399, 204] width 527 height 238
click at [632, 204] on common-icon at bounding box center [642, 205] width 20 height 20
click at [639, 213] on common-icon at bounding box center [642, 205] width 20 height 20
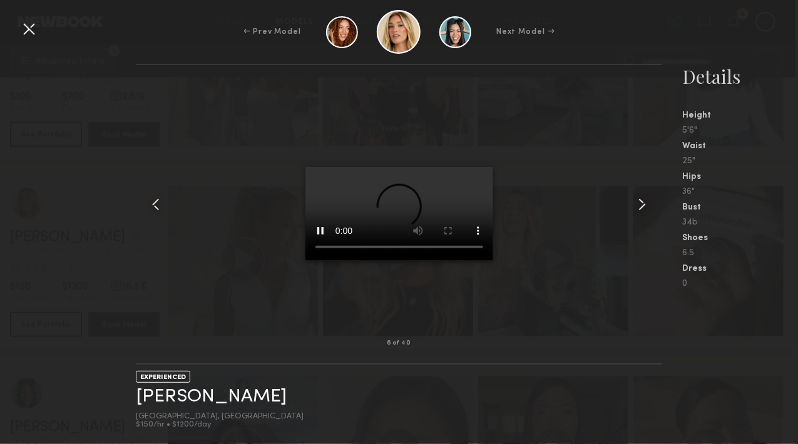
click at [524, 159] on div at bounding box center [399, 204] width 527 height 238
click at [190, 230] on div at bounding box center [399, 204] width 527 height 238
click at [33, 28] on div at bounding box center [29, 29] width 20 height 20
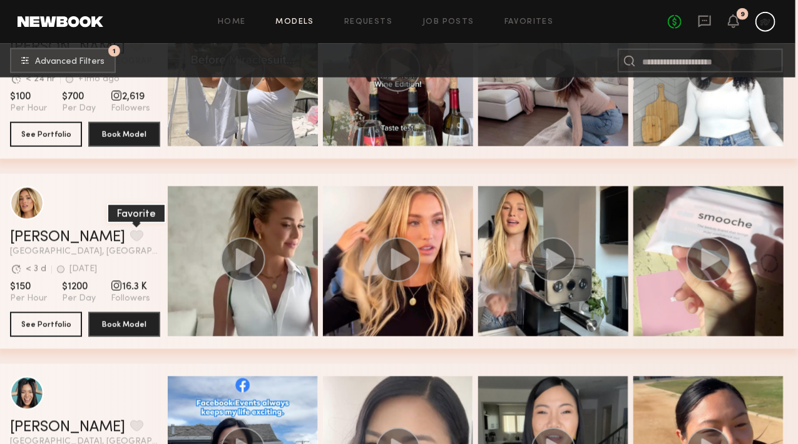
click at [130, 239] on button "grid" at bounding box center [136, 235] width 13 height 11
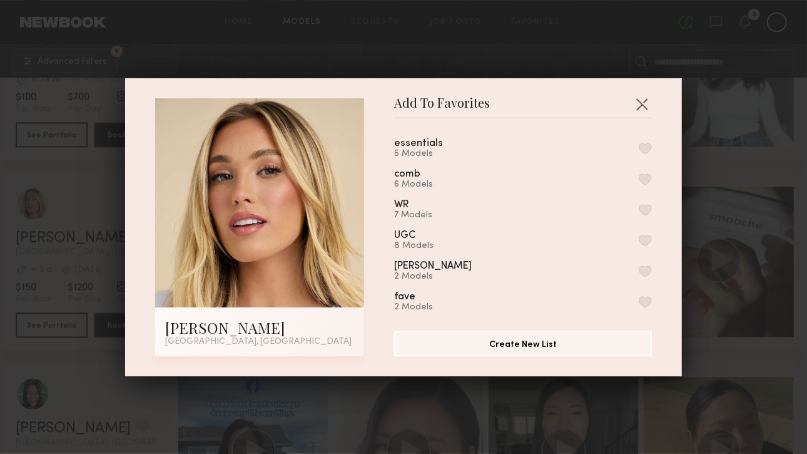
click at [639, 144] on button "button" at bounding box center [645, 148] width 13 height 11
click at [789, 383] on div "Add To Favorites [PERSON_NAME] [GEOGRAPHIC_DATA], [GEOGRAPHIC_DATA] Add To Favo…" at bounding box center [403, 227] width 807 height 454
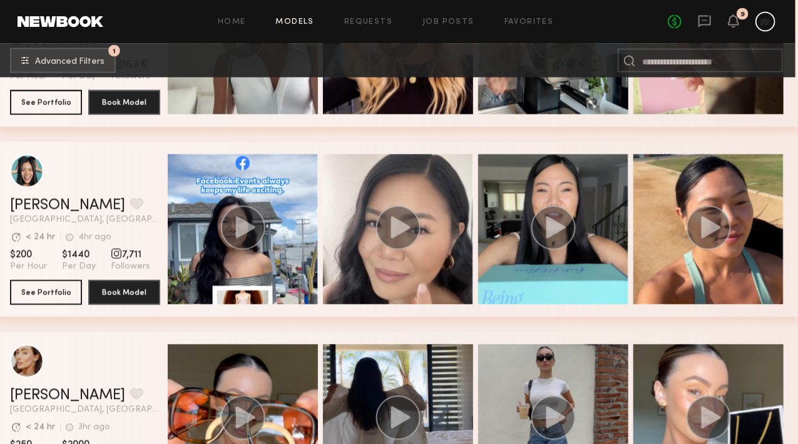
scroll to position [4732, 3]
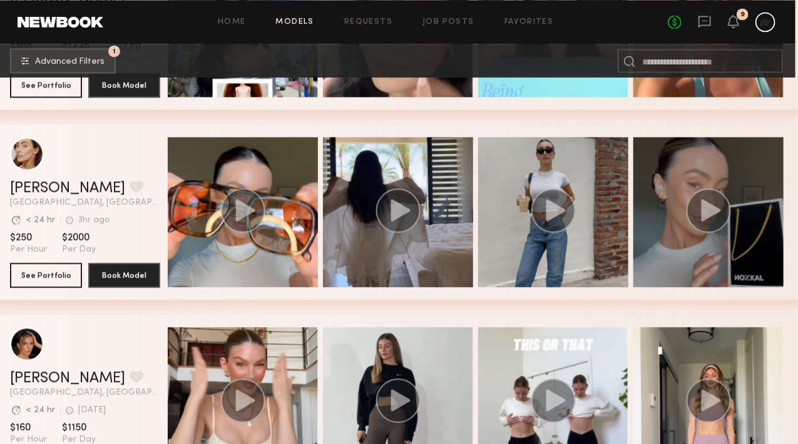
click at [693, 213] on circle "grid" at bounding box center [708, 210] width 44 height 44
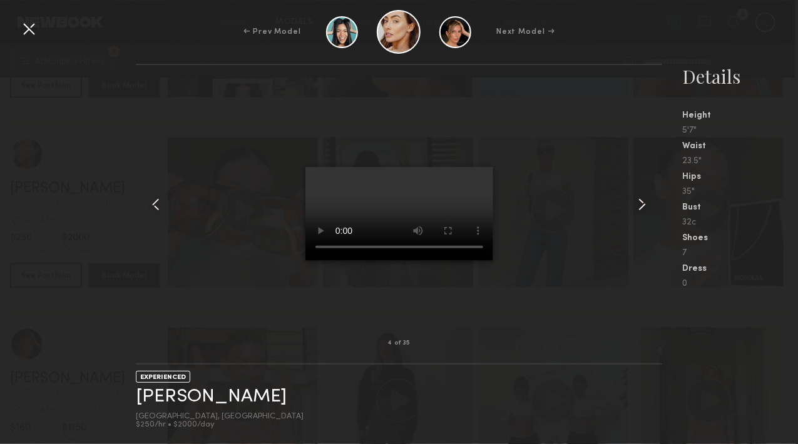
click at [158, 213] on common-icon at bounding box center [156, 205] width 20 height 20
click at [647, 202] on common-icon at bounding box center [642, 205] width 20 height 20
click at [224, 108] on div at bounding box center [399, 204] width 527 height 238
click at [156, 201] on common-icon at bounding box center [156, 205] width 20 height 20
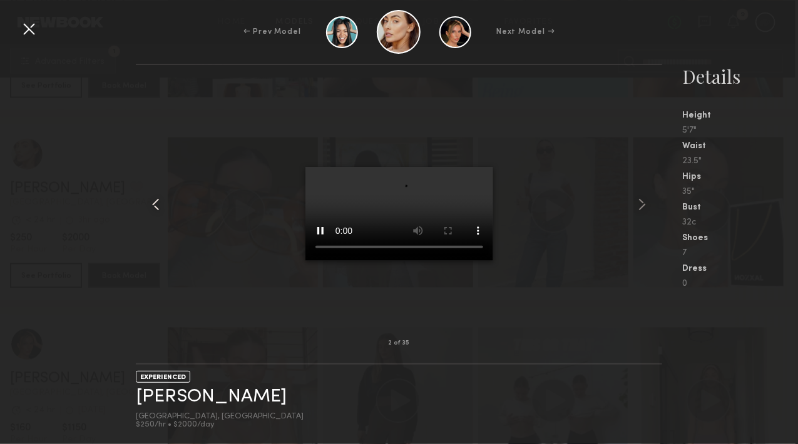
click at [153, 200] on common-icon at bounding box center [156, 205] width 20 height 20
click at [160, 207] on common-icon at bounding box center [156, 205] width 20 height 20
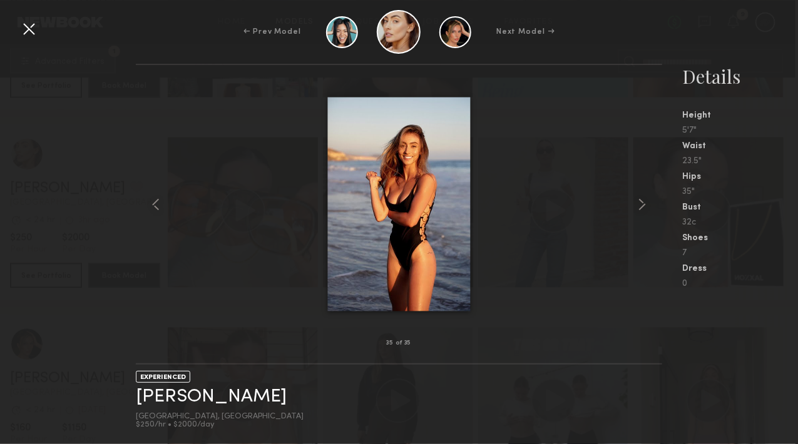
click at [213, 139] on div at bounding box center [399, 204] width 527 height 238
click at [28, 29] on div at bounding box center [29, 29] width 20 height 20
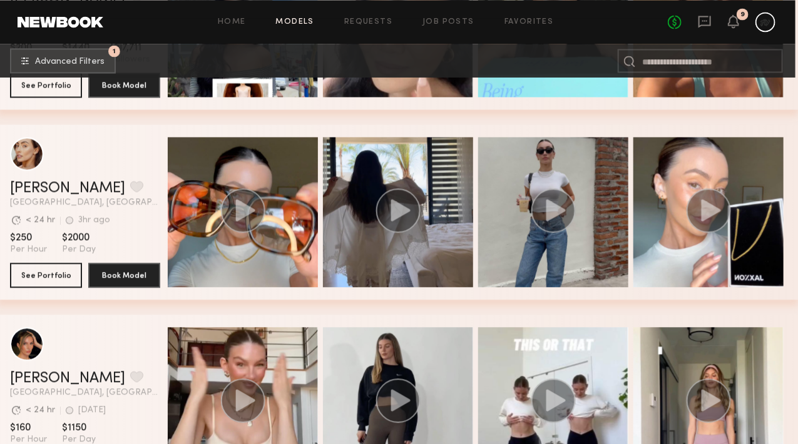
scroll to position [4755, 3]
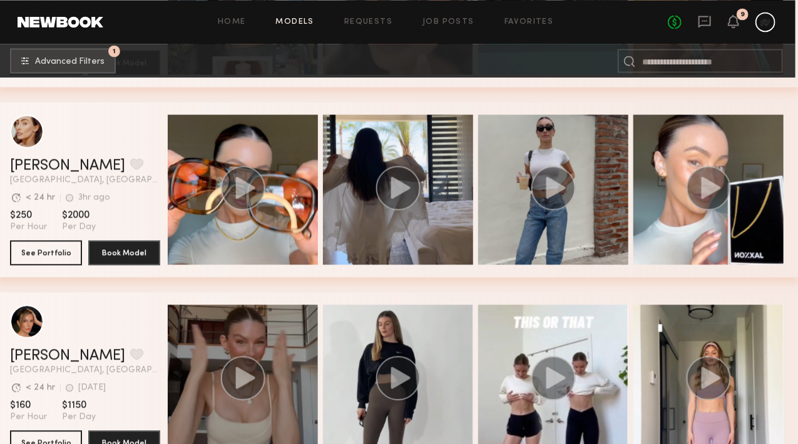
click at [258, 378] on circle "grid" at bounding box center [243, 378] width 44 height 44
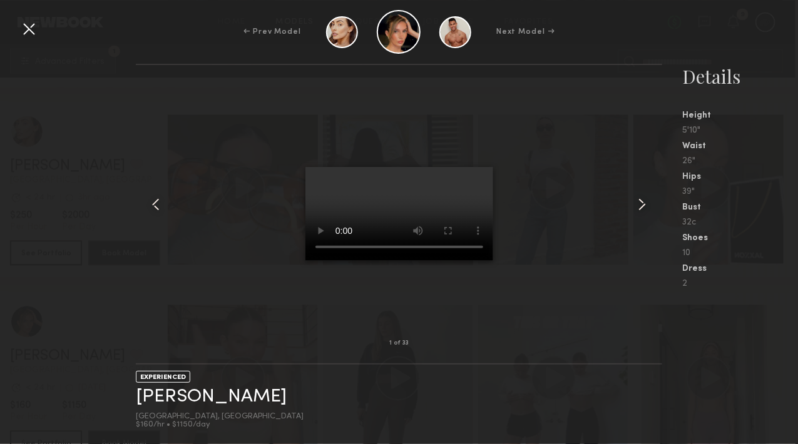
click at [642, 205] on common-icon at bounding box center [642, 205] width 20 height 20
click at [640, 213] on common-icon at bounding box center [642, 205] width 20 height 20
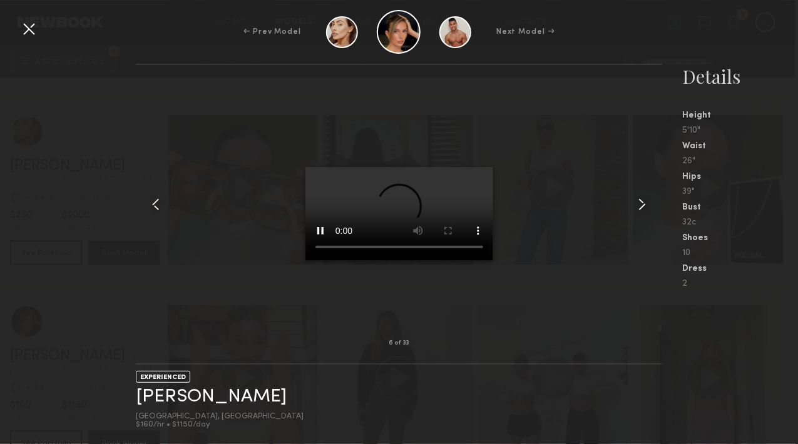
click at [634, 208] on common-icon at bounding box center [642, 205] width 20 height 20
click at [529, 112] on div at bounding box center [399, 204] width 527 height 238
click at [34, 26] on div at bounding box center [29, 29] width 20 height 20
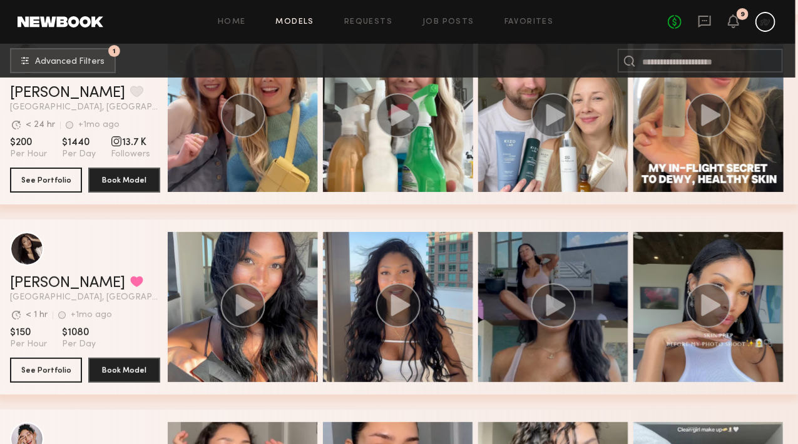
scroll to position [5588, 3]
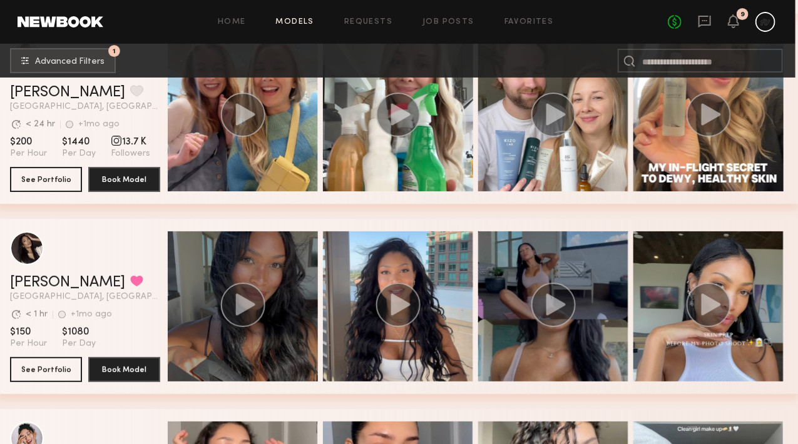
click at [257, 304] on circle "grid" at bounding box center [243, 305] width 44 height 44
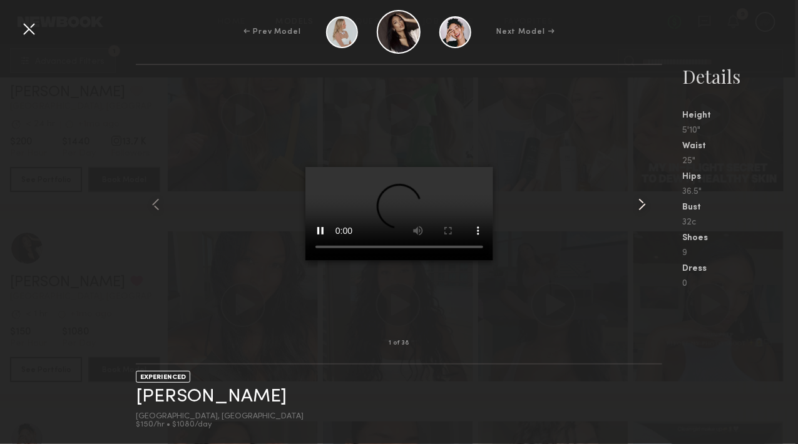
click at [646, 205] on common-icon at bounding box center [642, 205] width 20 height 20
click at [651, 203] on common-icon at bounding box center [642, 205] width 20 height 20
click at [646, 203] on common-icon at bounding box center [642, 205] width 20 height 20
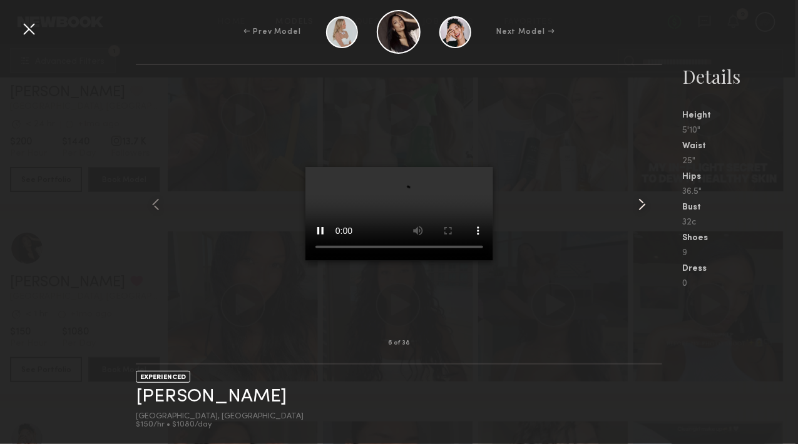
click at [634, 209] on common-icon at bounding box center [642, 205] width 20 height 20
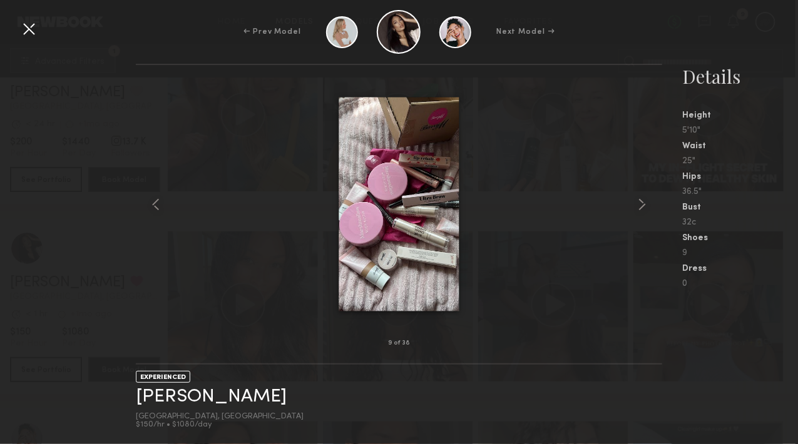
click at [634, 209] on common-icon at bounding box center [642, 205] width 20 height 20
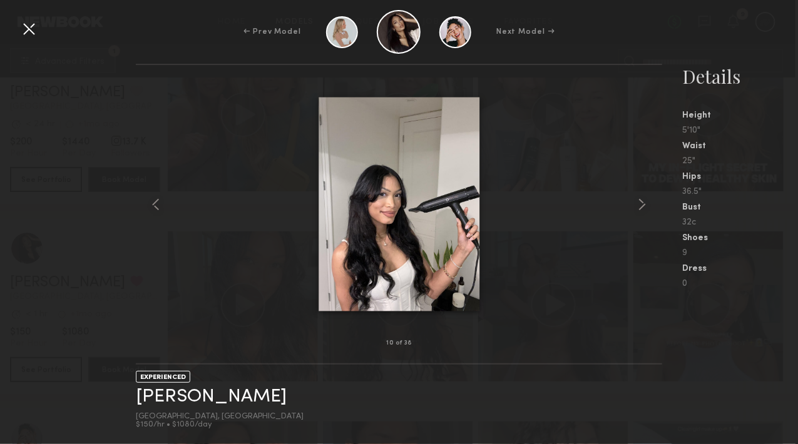
click at [589, 158] on div at bounding box center [399, 204] width 527 height 238
click at [33, 20] on div at bounding box center [29, 29] width 20 height 20
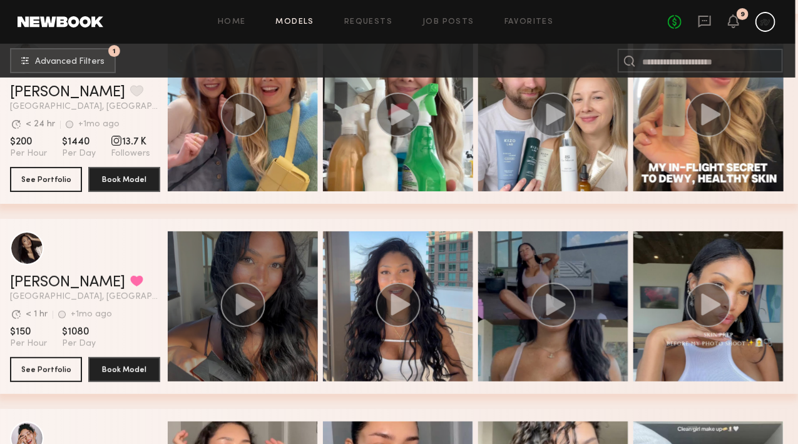
click at [260, 287] on icon "grid" at bounding box center [242, 305] width 45 height 44
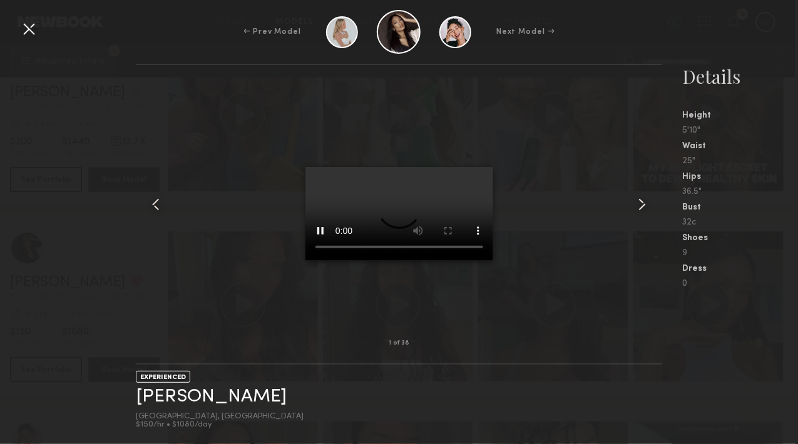
click at [148, 150] on div at bounding box center [146, 204] width 21 height 238
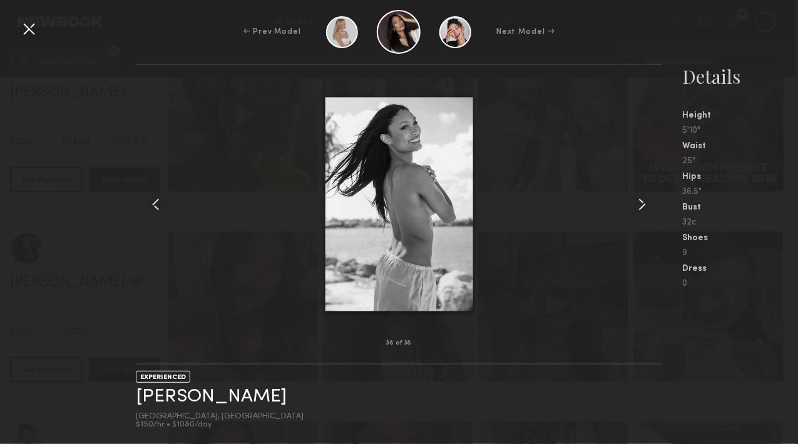
click at [31, 31] on div at bounding box center [29, 29] width 20 height 20
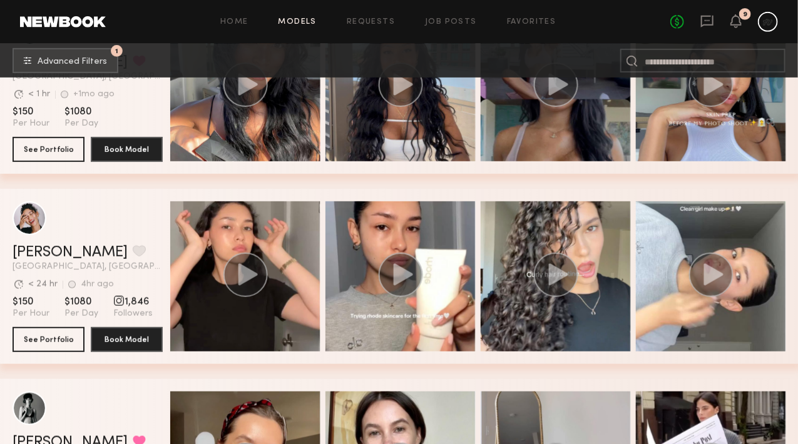
scroll to position [5809, 0]
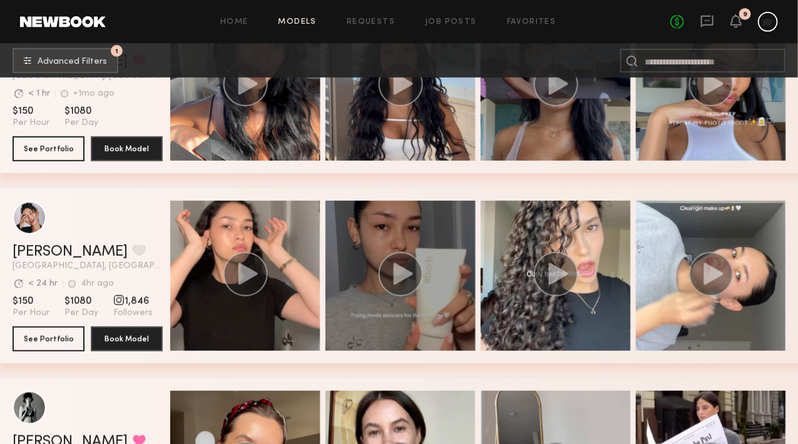
click at [387, 266] on icon "grid" at bounding box center [400, 274] width 45 height 44
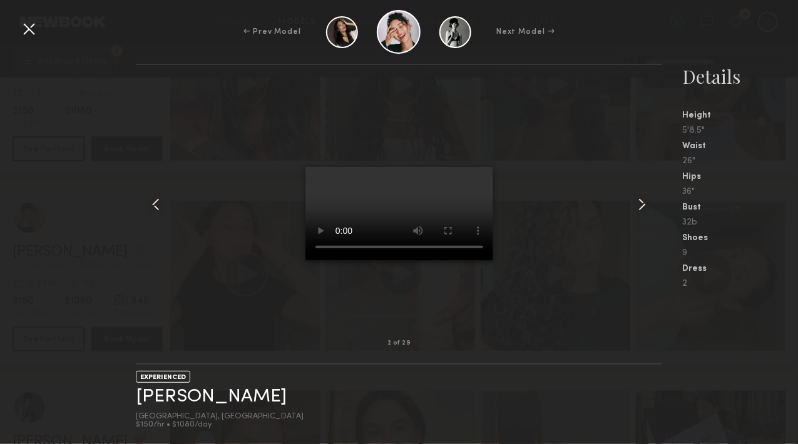
click at [661, 215] on div at bounding box center [651, 204] width 21 height 238
click at [639, 208] on common-icon at bounding box center [642, 205] width 20 height 20
click at [637, 207] on common-icon at bounding box center [642, 205] width 20 height 20
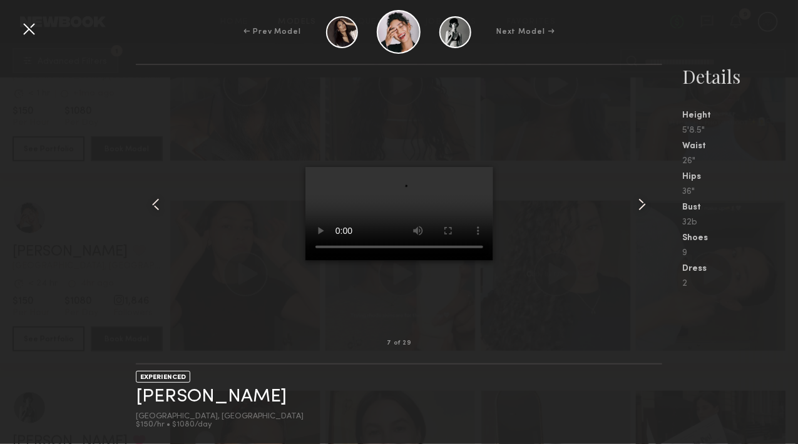
click at [637, 207] on common-icon at bounding box center [642, 205] width 20 height 20
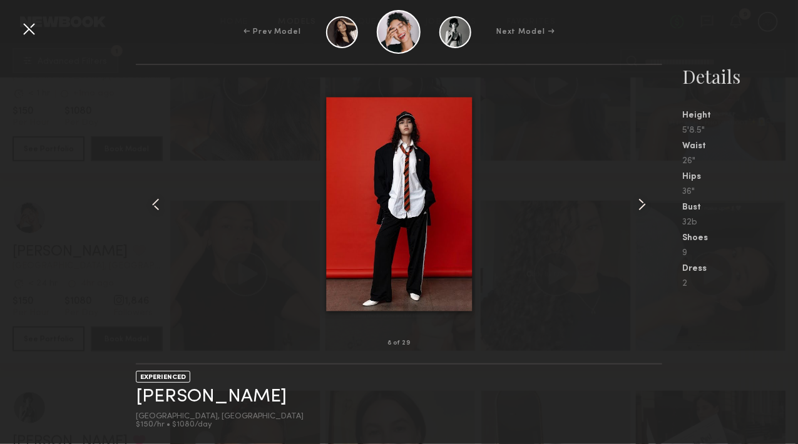
click at [528, 151] on div at bounding box center [399, 204] width 527 height 238
click at [166, 285] on div at bounding box center [399, 204] width 527 height 238
click at [153, 151] on div at bounding box center [146, 204] width 21 height 238
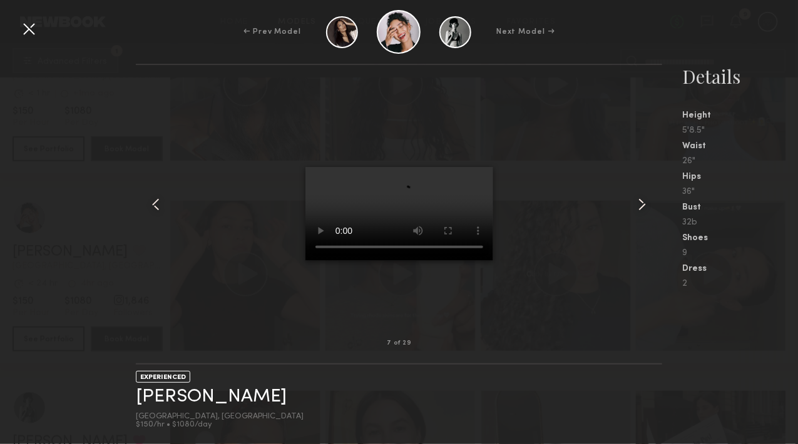
click at [223, 142] on div at bounding box center [399, 204] width 527 height 238
click at [23, 34] on div at bounding box center [29, 29] width 20 height 20
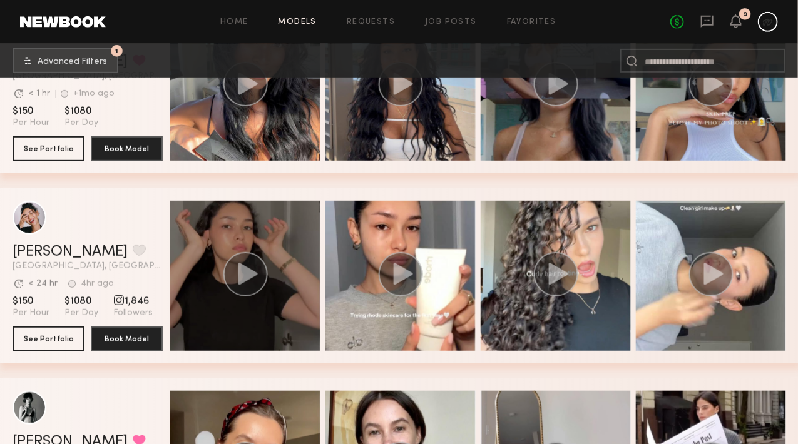
click at [251, 267] on circle "grid" at bounding box center [245, 274] width 44 height 44
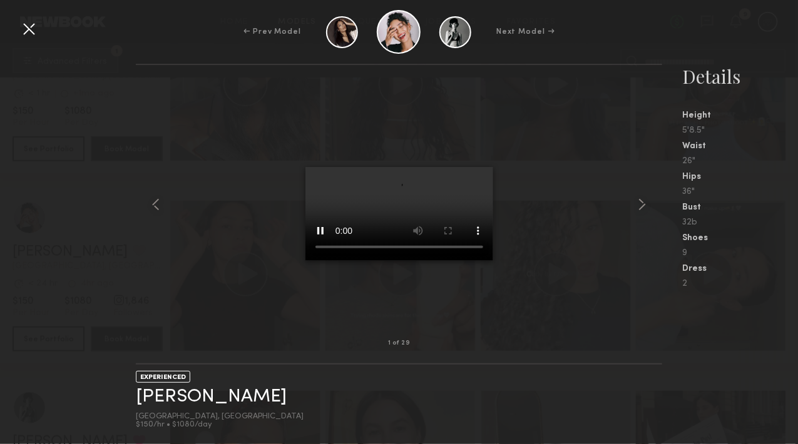
click at [571, 180] on div at bounding box center [399, 204] width 527 height 238
click at [636, 200] on common-icon at bounding box center [642, 205] width 20 height 20
click at [524, 99] on div at bounding box center [399, 204] width 527 height 238
click at [21, 26] on div at bounding box center [29, 29] width 20 height 20
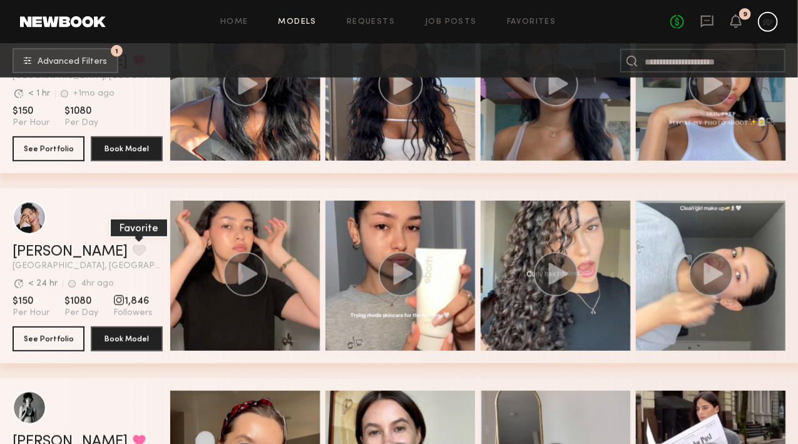
click at [133, 251] on button "grid" at bounding box center [139, 250] width 13 height 11
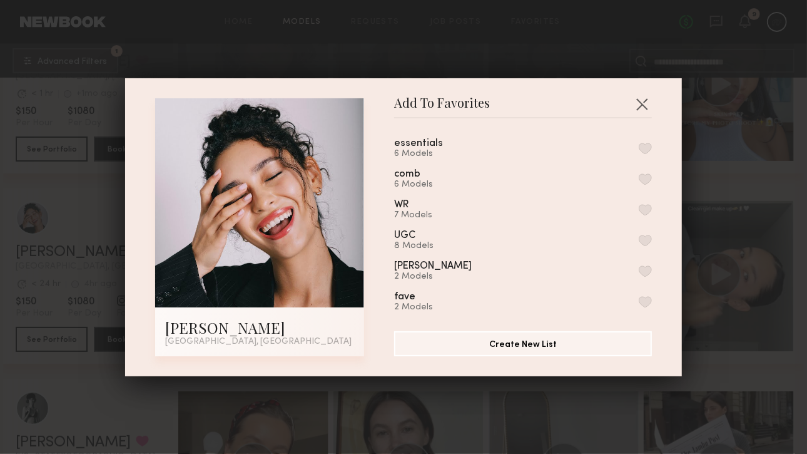
click at [473, 145] on div "essentials 6 Models" at bounding box center [523, 148] width 258 height 21
click at [622, 145] on div "essentials 6 Models" at bounding box center [523, 148] width 258 height 21
click at [639, 150] on button "button" at bounding box center [645, 148] width 13 height 11
click at [764, 323] on div "Add To Favorites [PERSON_NAME] [GEOGRAPHIC_DATA], [GEOGRAPHIC_DATA] Add To Favo…" at bounding box center [403, 227] width 807 height 454
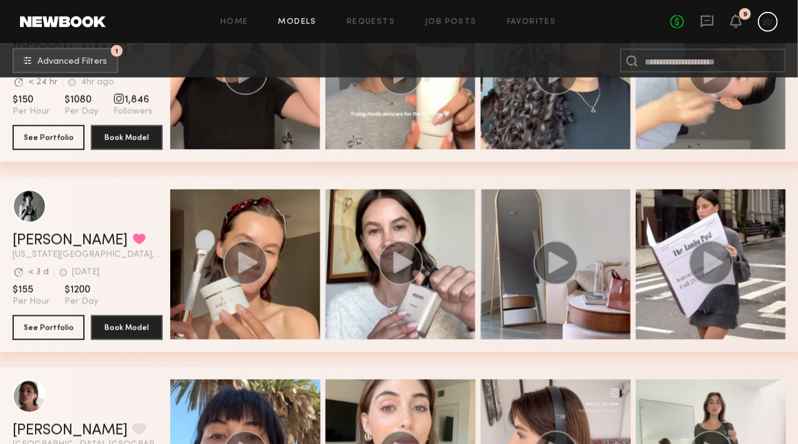
scroll to position [6011, 0]
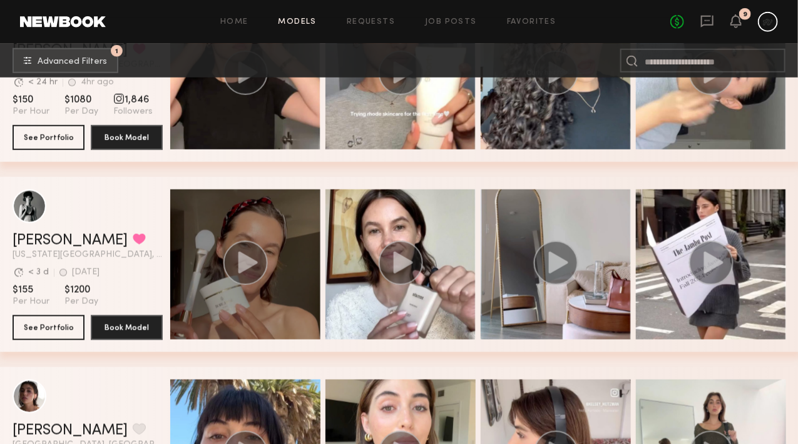
click at [235, 270] on circle "grid" at bounding box center [245, 263] width 44 height 44
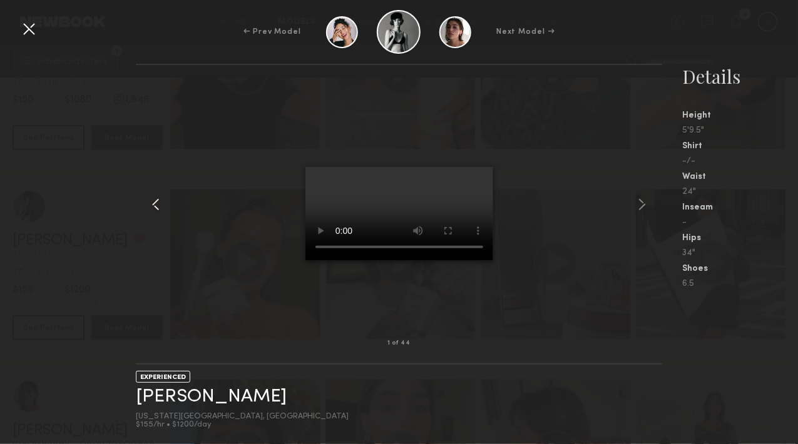
click at [145, 213] on div at bounding box center [146, 204] width 21 height 238
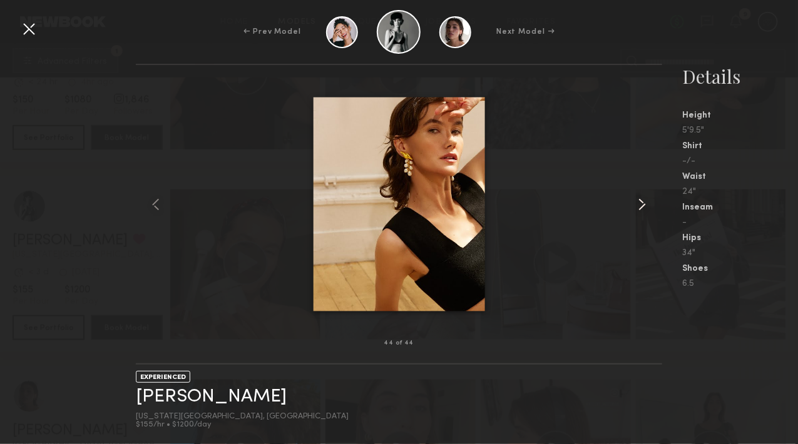
click at [651, 206] on common-icon at bounding box center [642, 205] width 20 height 20
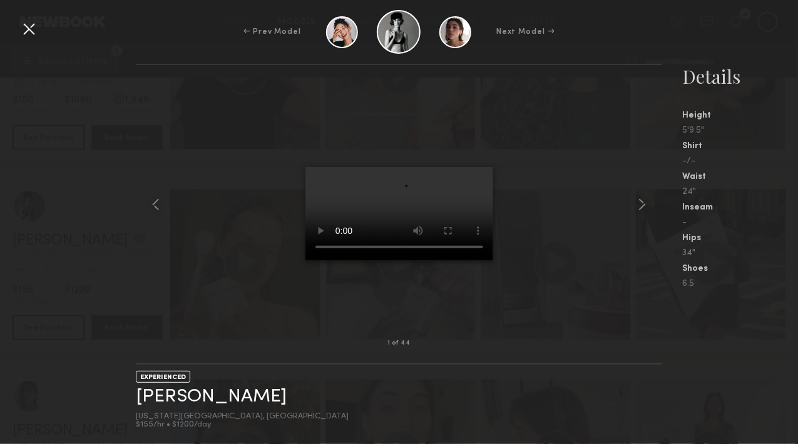
click at [651, 206] on common-icon at bounding box center [642, 205] width 20 height 20
click at [634, 200] on common-icon at bounding box center [642, 205] width 20 height 20
click at [646, 200] on common-icon at bounding box center [642, 205] width 20 height 20
click at [521, 69] on nb-gallery-light "5 of 44" at bounding box center [399, 214] width 527 height 301
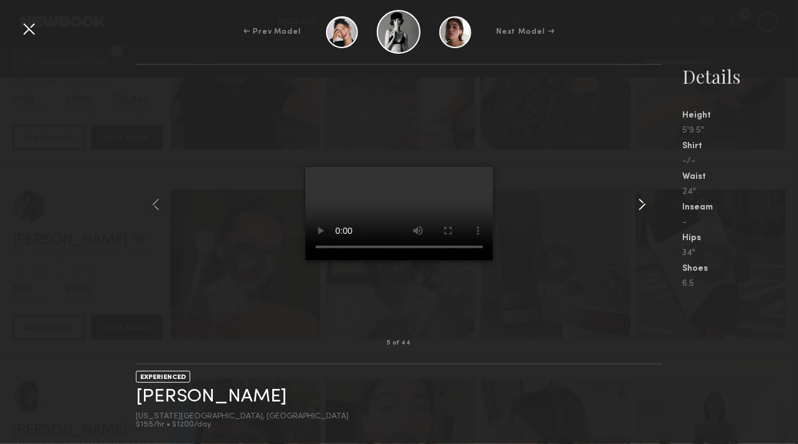
click at [634, 203] on common-icon at bounding box center [642, 205] width 20 height 20
click at [23, 28] on div at bounding box center [29, 29] width 20 height 20
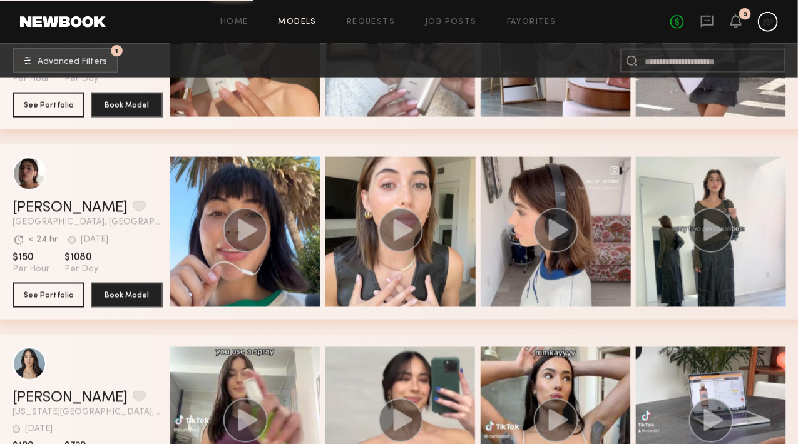
scroll to position [6232, 0]
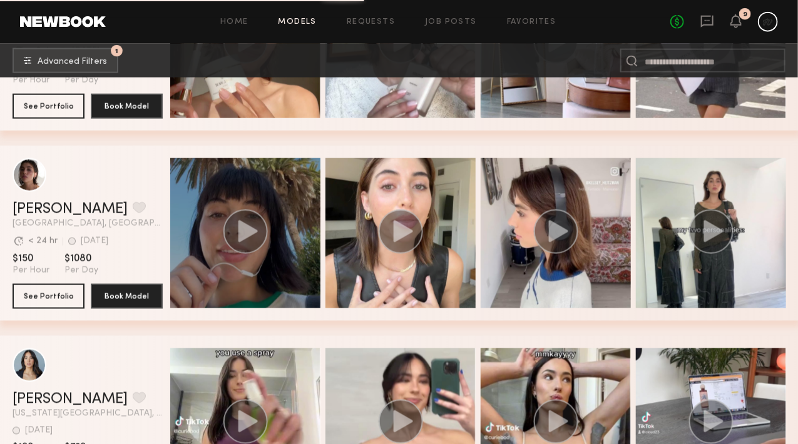
click at [236, 237] on circle "grid" at bounding box center [245, 232] width 44 height 44
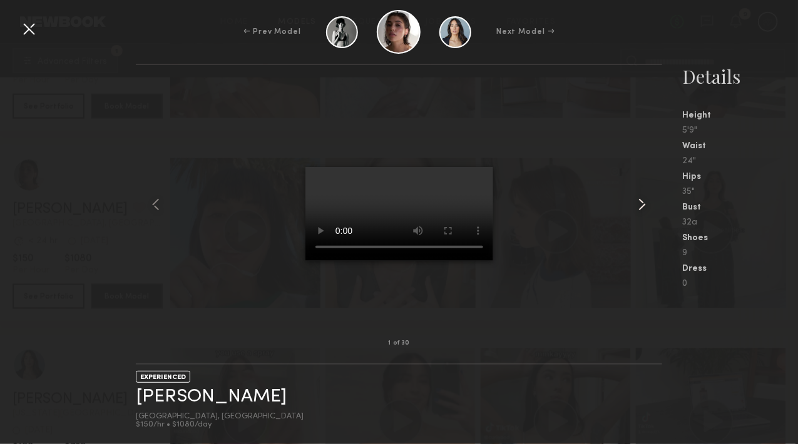
click at [651, 200] on common-icon at bounding box center [642, 205] width 20 height 20
click at [23, 28] on div at bounding box center [29, 29] width 20 height 20
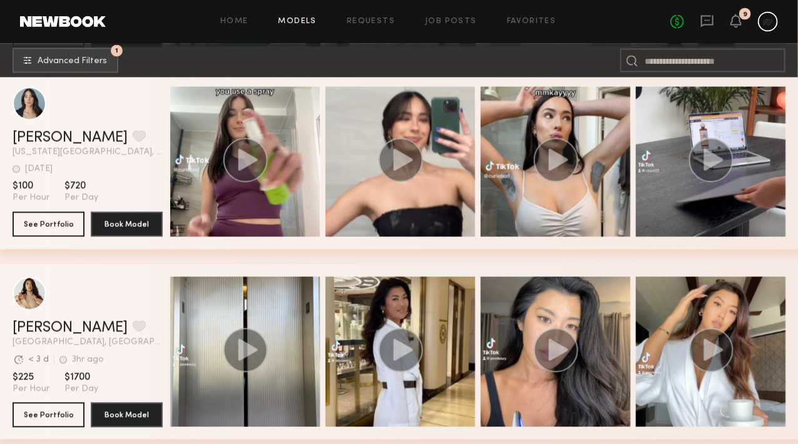
scroll to position [6494, 0]
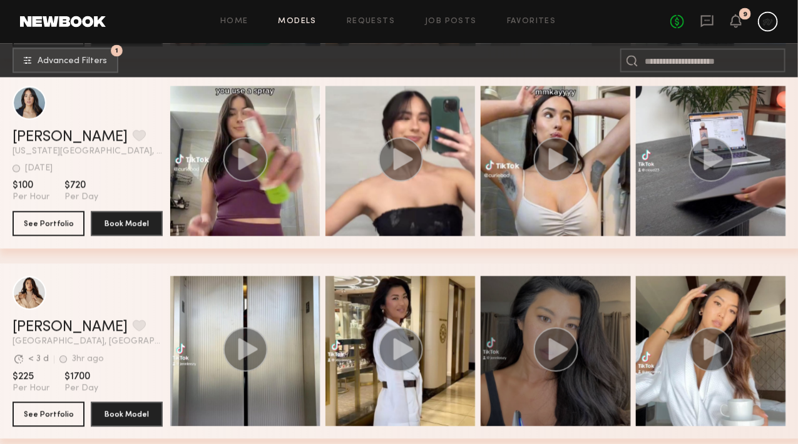
click at [568, 353] on icon "grid" at bounding box center [558, 349] width 19 height 22
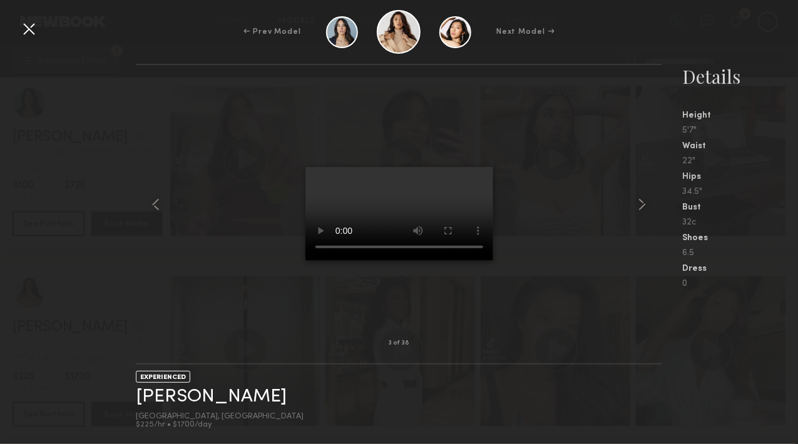
click at [526, 150] on div at bounding box center [399, 204] width 527 height 238
click at [638, 210] on common-icon at bounding box center [642, 205] width 20 height 20
click at [213, 295] on div at bounding box center [399, 204] width 527 height 238
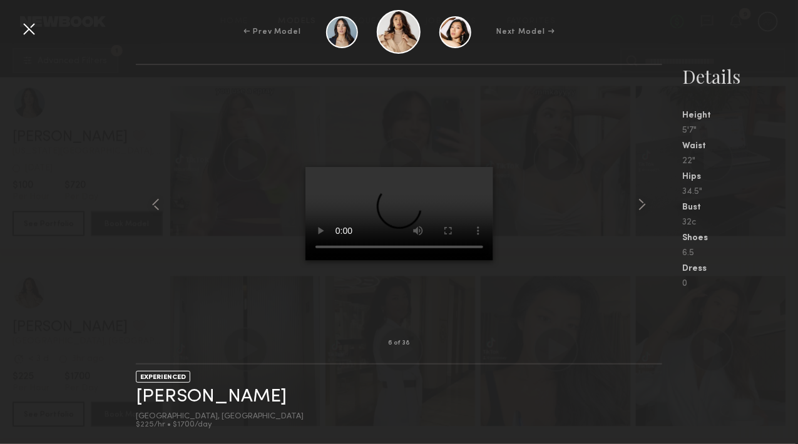
click at [36, 28] on div at bounding box center [29, 29] width 20 height 20
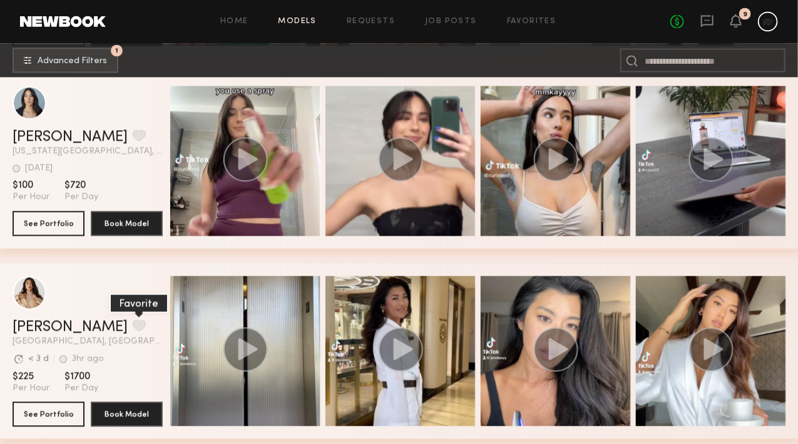
click at [133, 332] on button "grid" at bounding box center [139, 325] width 13 height 11
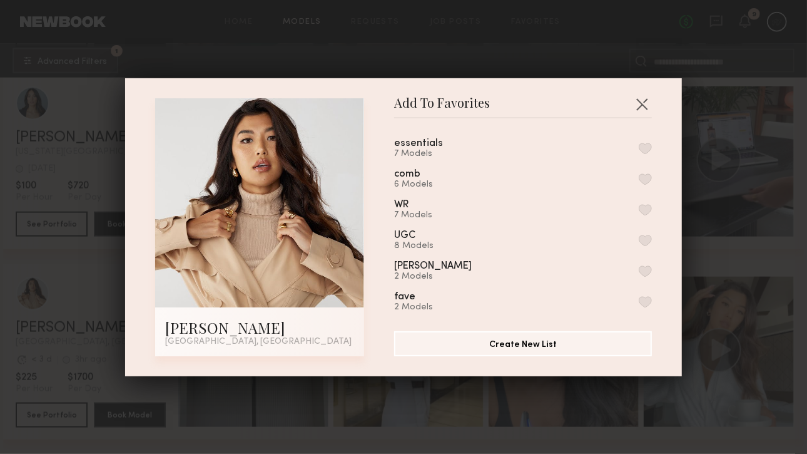
click at [636, 154] on div "essentials 7 Models" at bounding box center [523, 148] width 258 height 21
click at [639, 152] on button "button" at bounding box center [645, 148] width 13 height 11
click at [737, 309] on div "Add To Favorites [PERSON_NAME] [GEOGRAPHIC_DATA], [GEOGRAPHIC_DATA] Add To Favo…" at bounding box center [403, 227] width 807 height 454
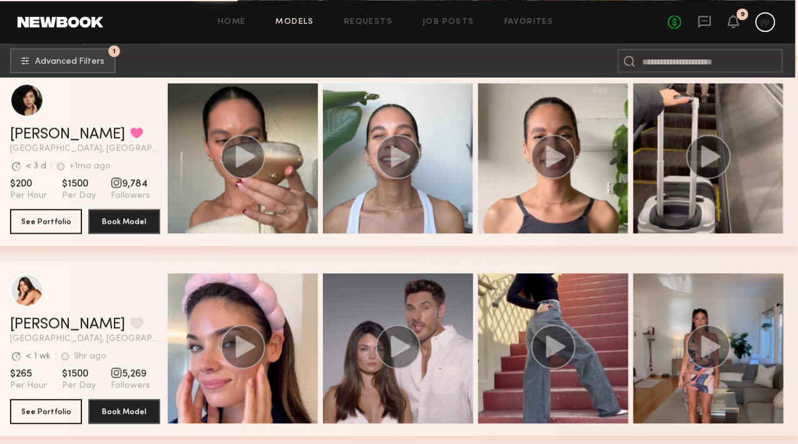
scroll to position [8591, 3]
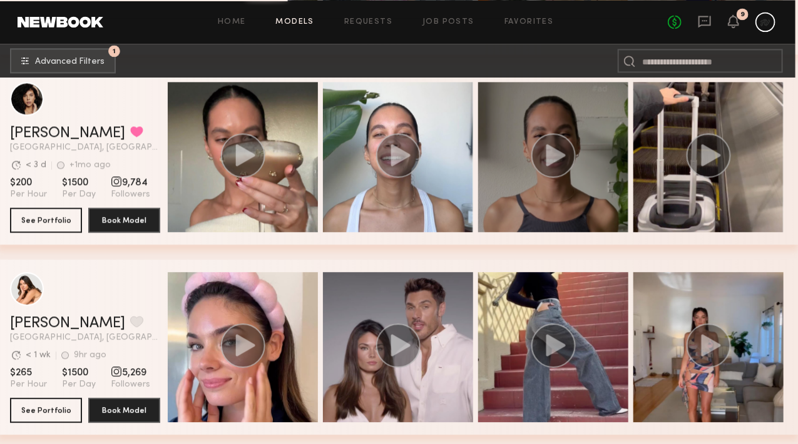
click at [523, 146] on div "grid" at bounding box center [553, 157] width 150 height 150
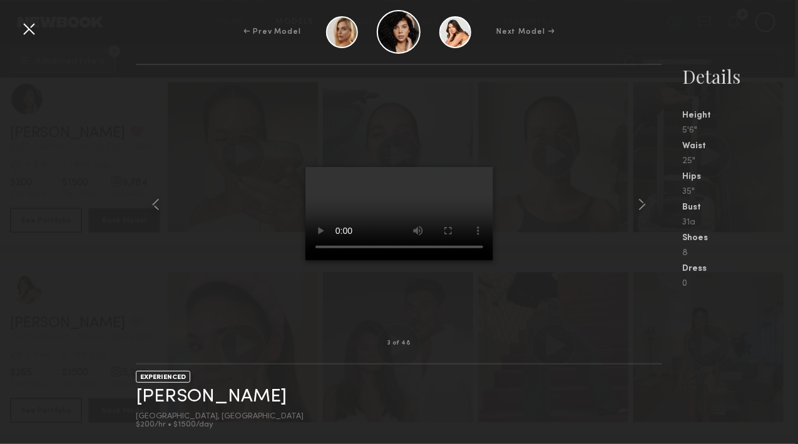
click at [543, 145] on div at bounding box center [399, 204] width 527 height 238
click at [23, 33] on div at bounding box center [29, 29] width 20 height 20
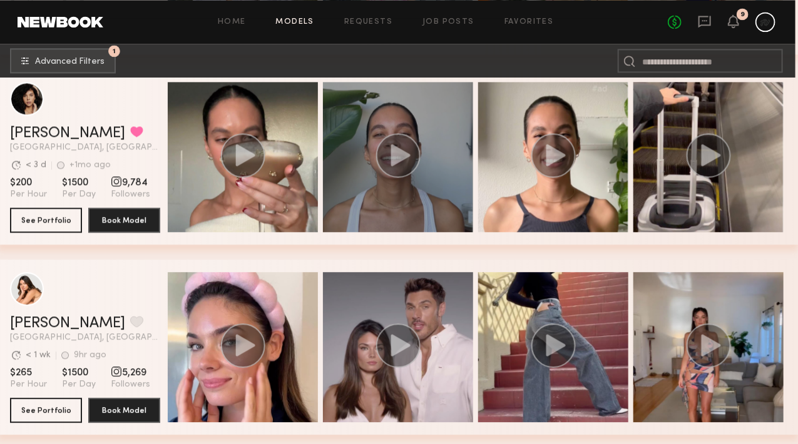
click at [411, 156] on circle "grid" at bounding box center [398, 155] width 44 height 44
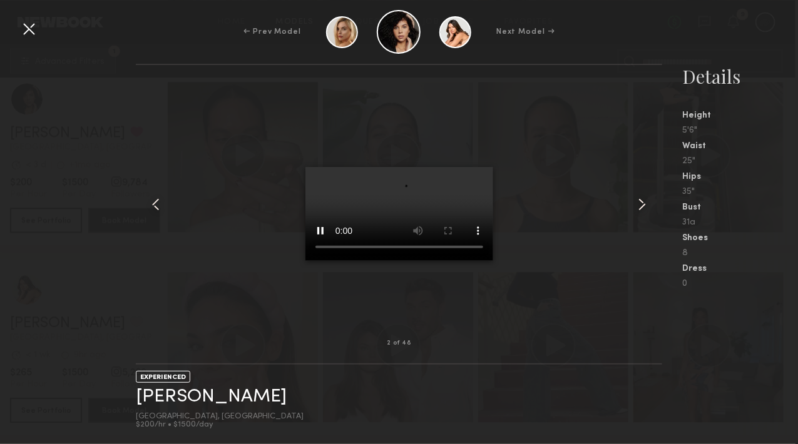
click at [23, 26] on div at bounding box center [29, 29] width 20 height 20
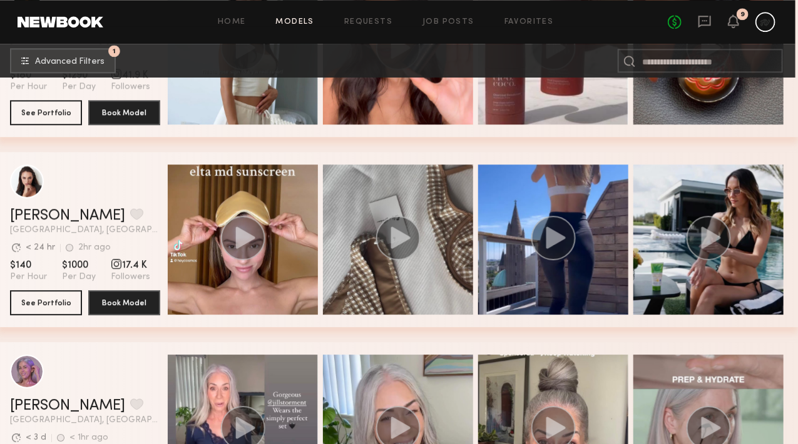
scroll to position [10600, 3]
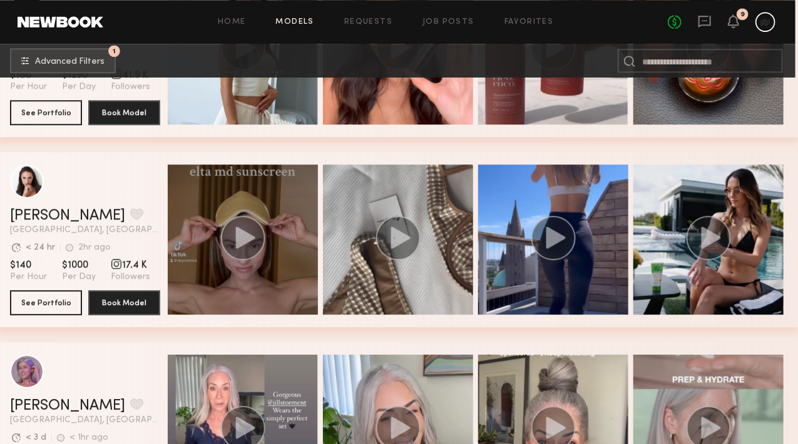
click at [244, 255] on circle "grid" at bounding box center [243, 238] width 44 height 44
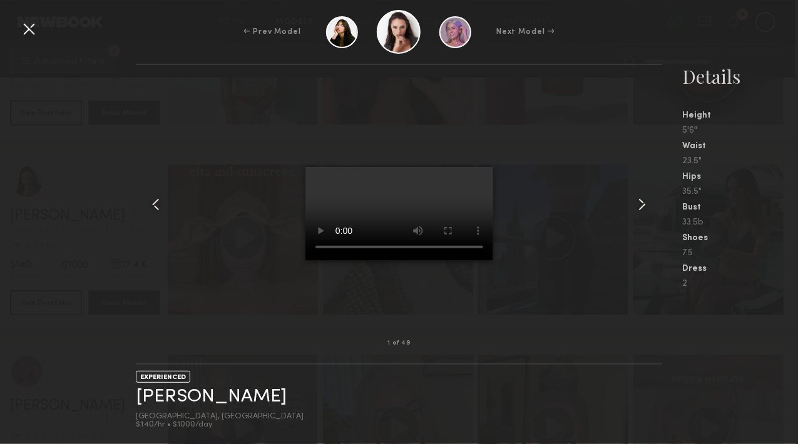
click at [25, 26] on div at bounding box center [29, 29] width 20 height 20
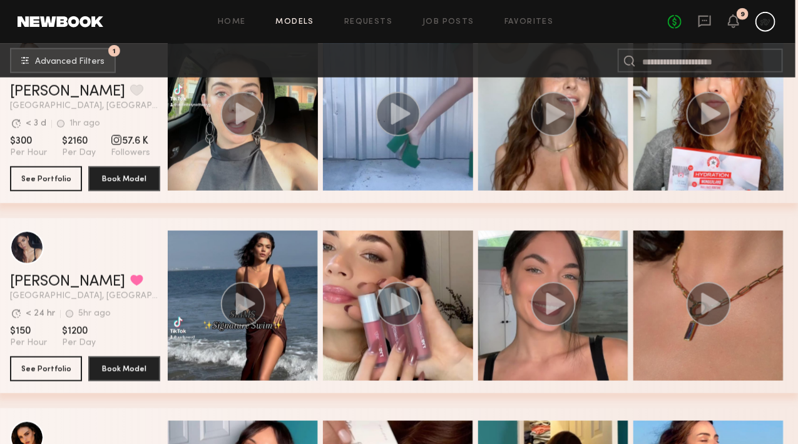
scroll to position [2643, 3]
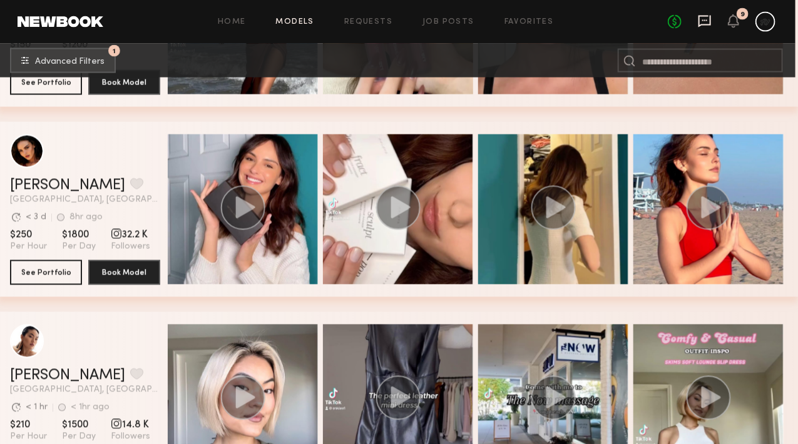
click at [702, 14] on icon at bounding box center [705, 21] width 14 height 14
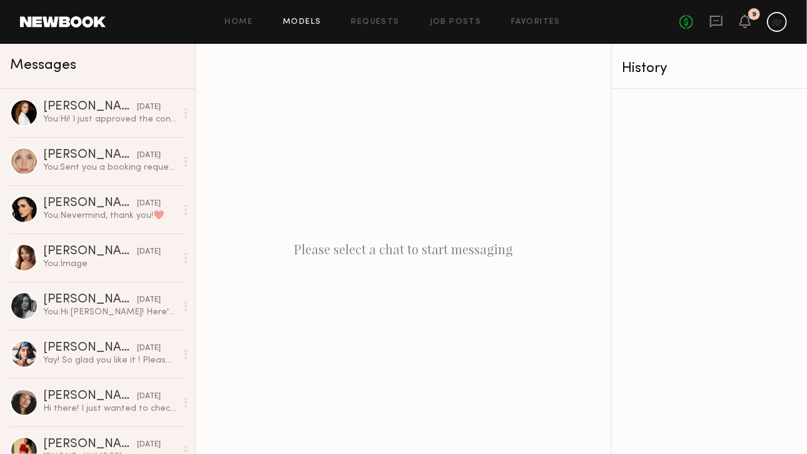
click at [303, 24] on link "Models" at bounding box center [302, 22] width 38 height 8
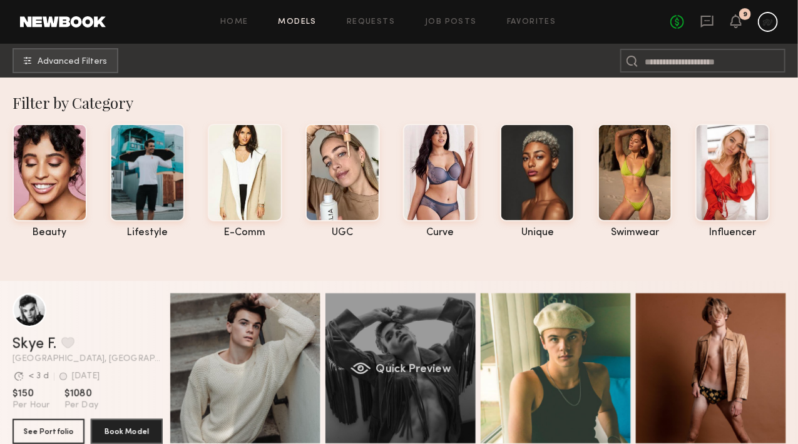
scroll to position [1, 0]
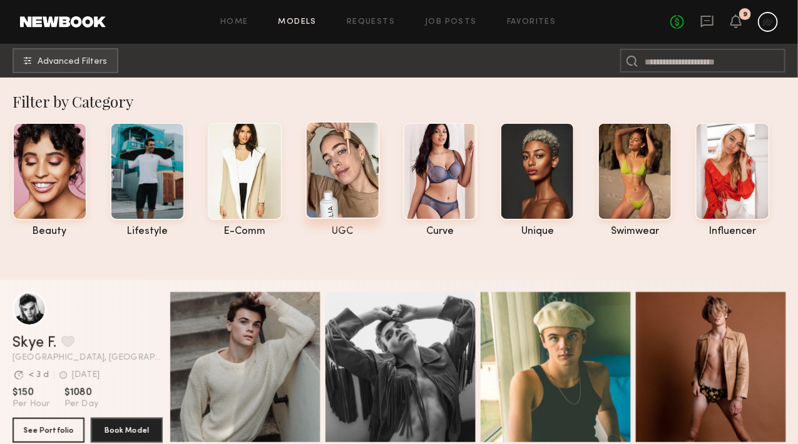
click at [360, 162] on div at bounding box center [342, 170] width 74 height 98
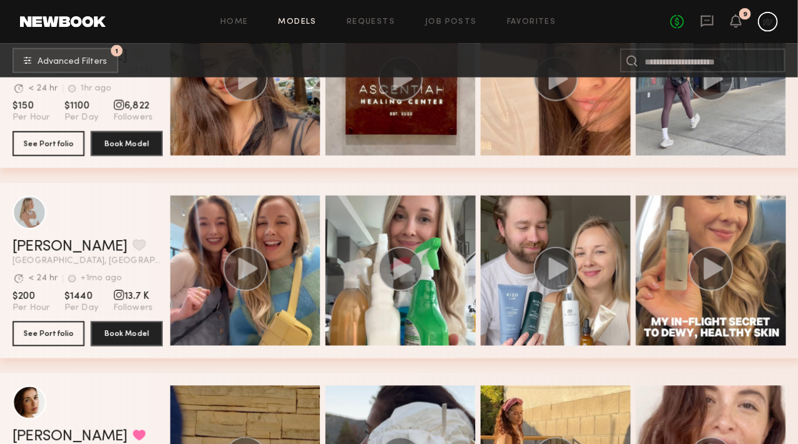
scroll to position [679, 0]
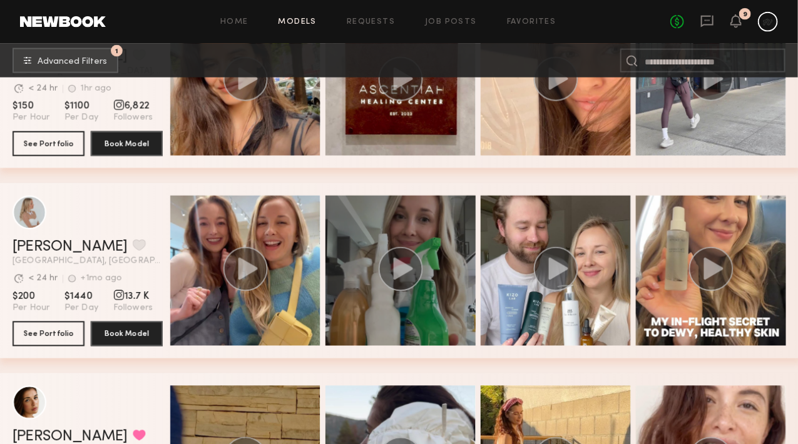
click at [400, 276] on icon "grid" at bounding box center [403, 269] width 19 height 22
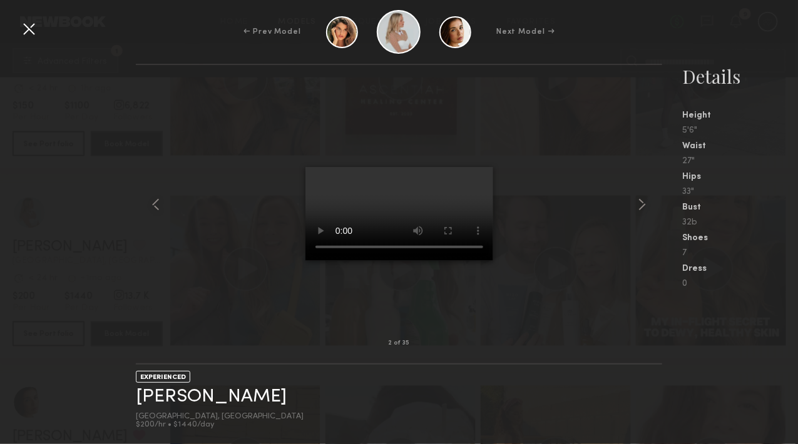
click at [29, 29] on div at bounding box center [29, 29] width 20 height 20
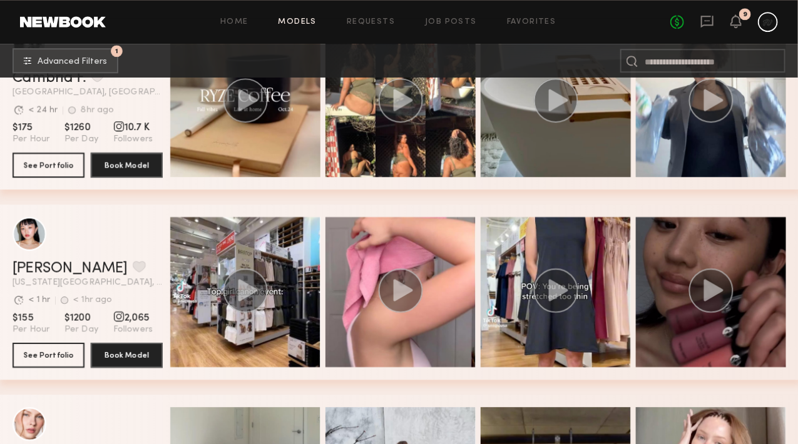
scroll to position [1418, 0]
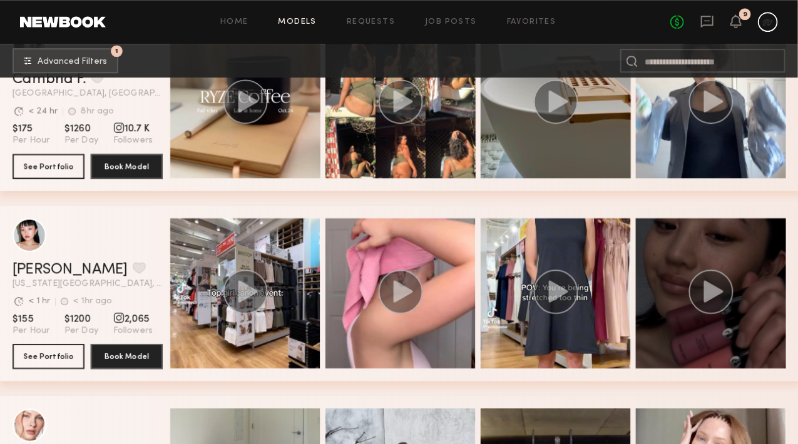
click at [694, 290] on icon "grid" at bounding box center [710, 292] width 45 height 44
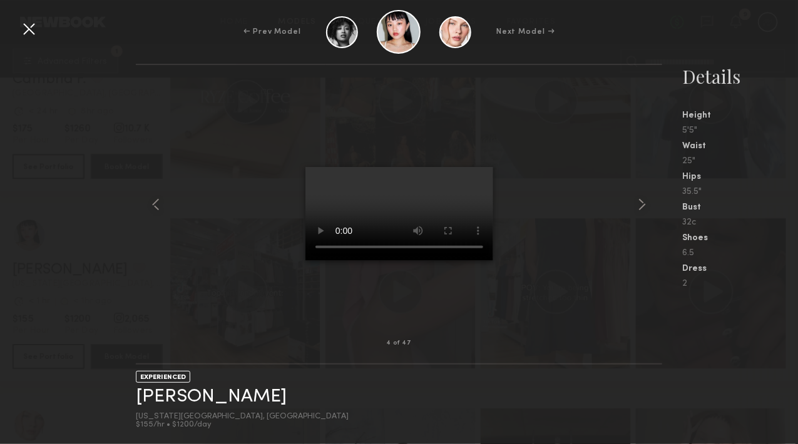
click at [37, 44] on div "← Prev Model Next Model →" at bounding box center [399, 32] width 798 height 44
click at [27, 24] on div at bounding box center [29, 29] width 20 height 20
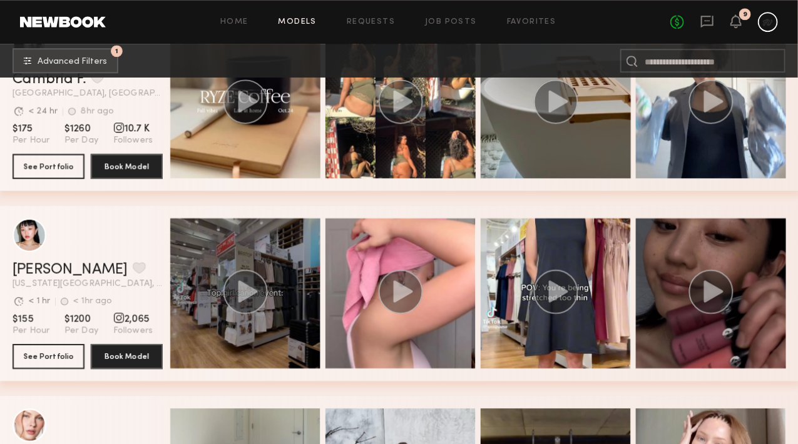
click at [256, 287] on circle "grid" at bounding box center [245, 292] width 44 height 44
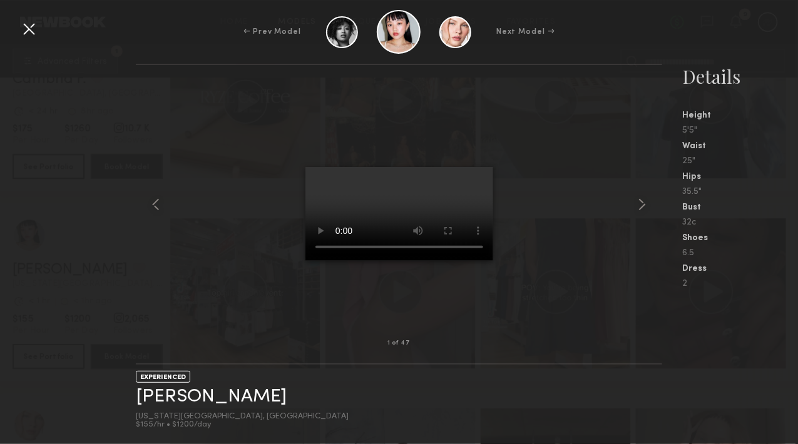
drag, startPoint x: 383, startPoint y: 290, endPoint x: 31, endPoint y: 29, distance: 438.3
click at [31, 29] on div at bounding box center [29, 29] width 20 height 20
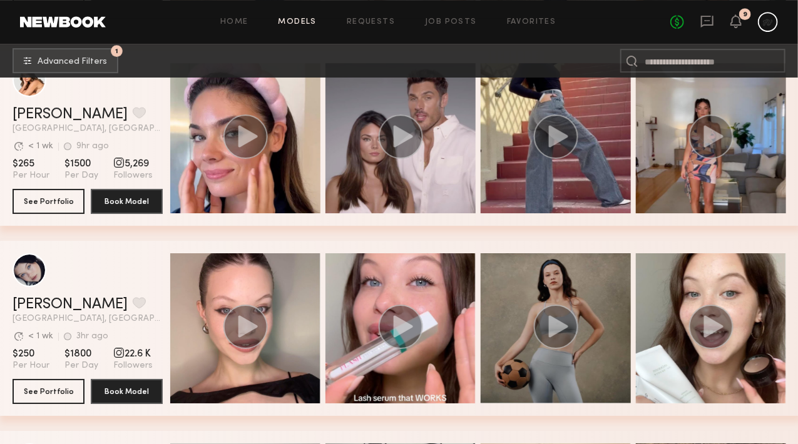
scroll to position [3411, 1]
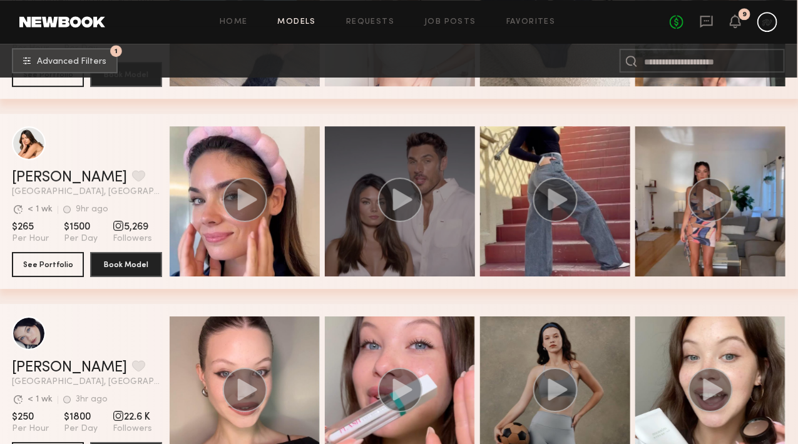
click at [394, 217] on circle "grid" at bounding box center [400, 200] width 44 height 44
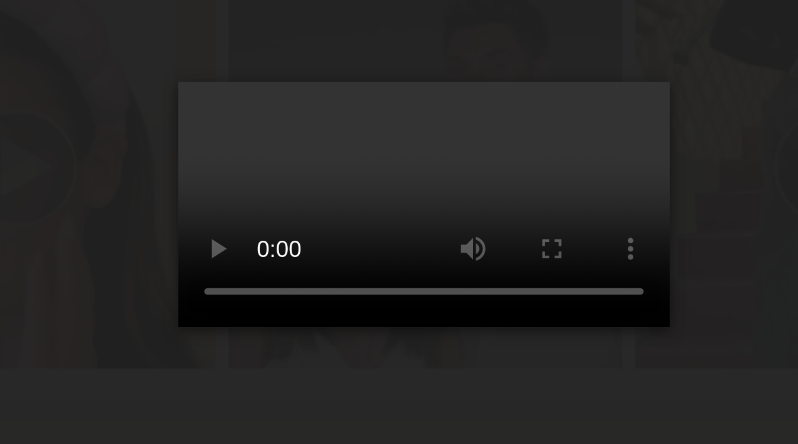
click at [394, 205] on video at bounding box center [399, 214] width 188 height 94
click at [497, 205] on div at bounding box center [399, 204] width 527 height 238
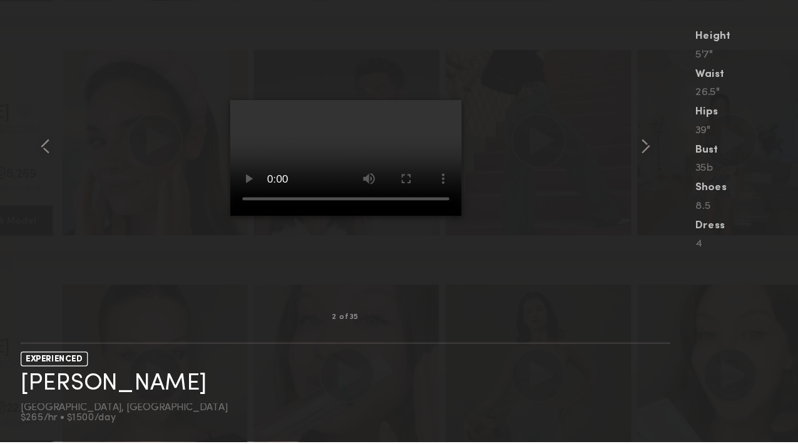
click at [129, 169] on div "2 of 35 EXPERIENCED [PERSON_NAME] [GEOGRAPHIC_DATA], [GEOGRAPHIC_DATA] $265/hr …" at bounding box center [399, 254] width 798 height 380
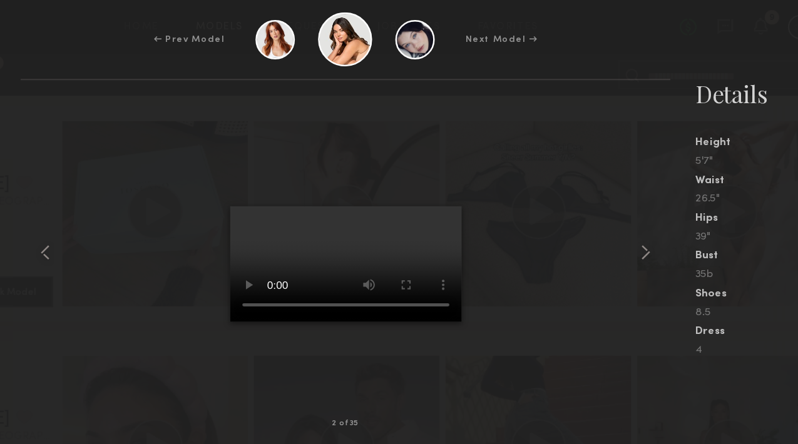
click at [257, 58] on div "← Prev Model Next Model → 2 of 35 EXPERIENCED [PERSON_NAME] [GEOGRAPHIC_DATA], …" at bounding box center [399, 222] width 798 height 444
click at [181, 239] on div at bounding box center [399, 204] width 527 height 238
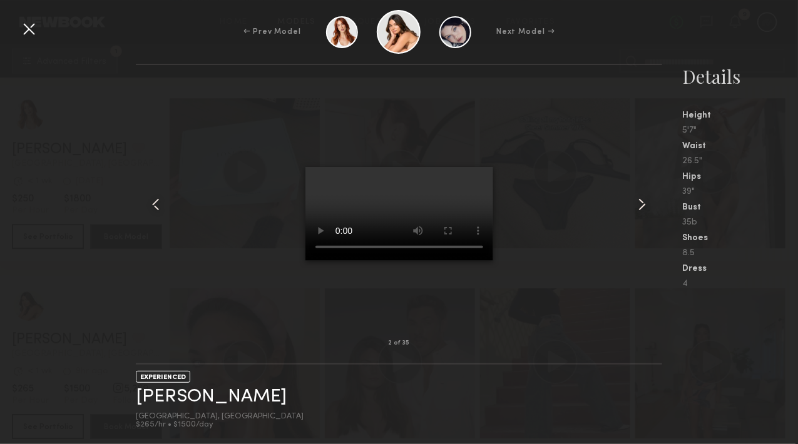
click at [317, 311] on div at bounding box center [399, 204] width 527 height 238
click at [31, 39] on div "← Prev Model Next Model →" at bounding box center [399, 32] width 798 height 44
click at [30, 37] on div at bounding box center [29, 29] width 20 height 20
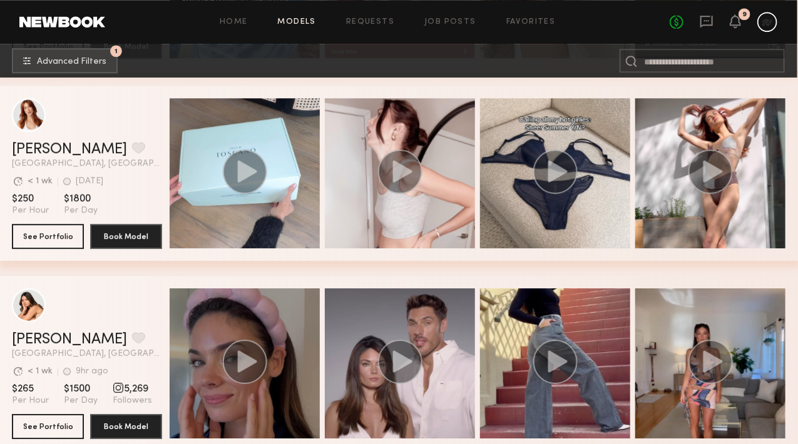
click at [262, 367] on circle "grid" at bounding box center [245, 362] width 44 height 44
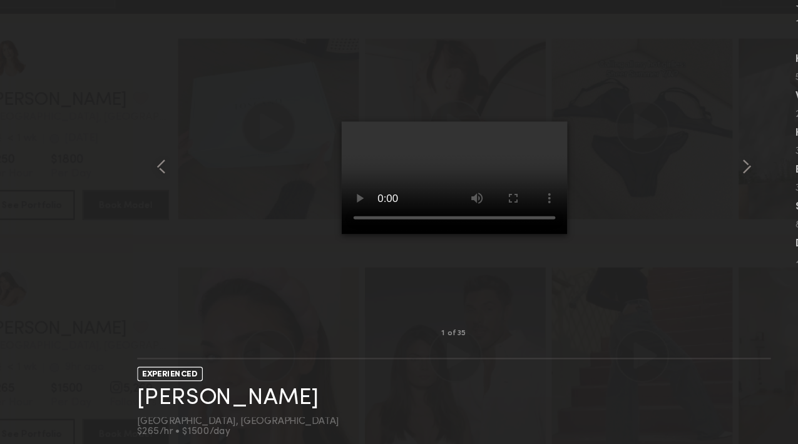
click at [128, 129] on div "1 of 35 EXPERIENCED [PERSON_NAME] [GEOGRAPHIC_DATA], [GEOGRAPHIC_DATA] $265/hr …" at bounding box center [399, 254] width 798 height 380
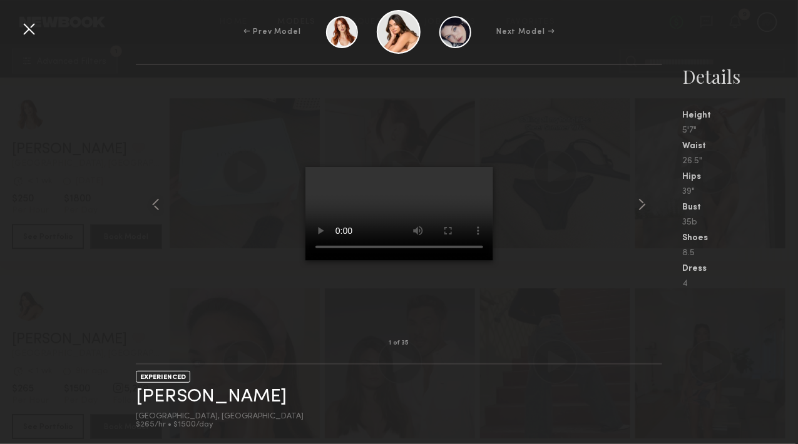
click at [18, 37] on div "← Prev Model Next Model →" at bounding box center [399, 32] width 798 height 44
click at [25, 29] on div at bounding box center [29, 29] width 20 height 20
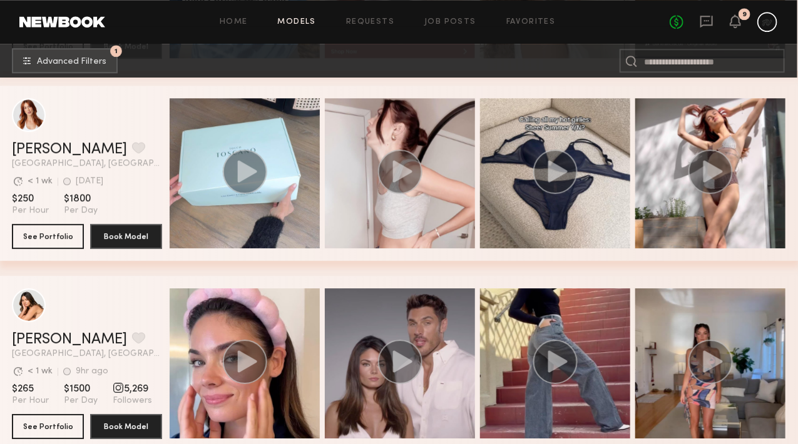
scroll to position [3478, 1]
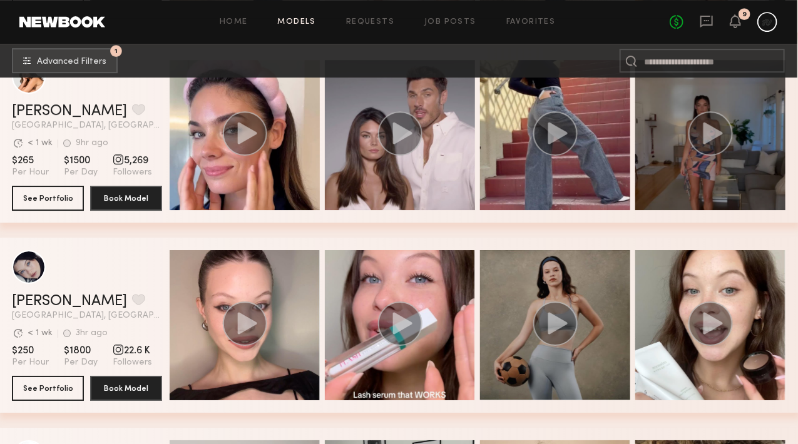
click at [714, 138] on icon "grid" at bounding box center [712, 133] width 19 height 22
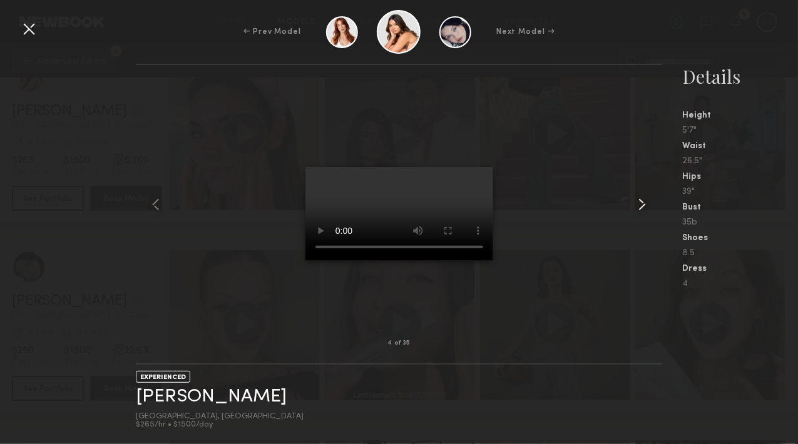
click at [637, 210] on common-icon at bounding box center [642, 205] width 20 height 20
click at [23, 33] on div at bounding box center [29, 29] width 20 height 20
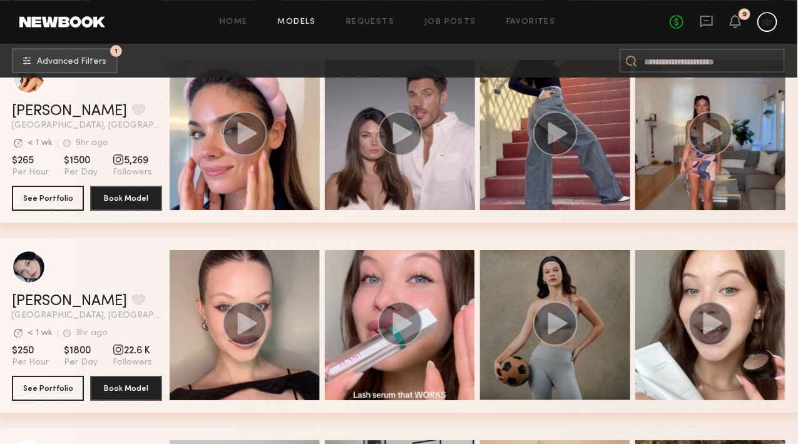
scroll to position [3518, 1]
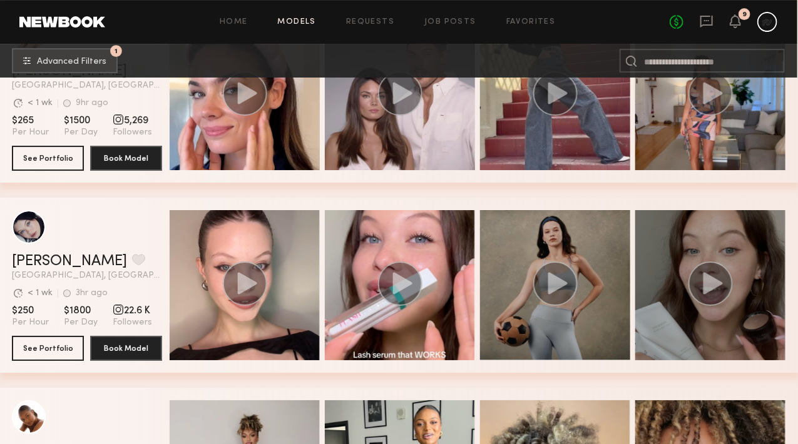
click at [722, 282] on circle "grid" at bounding box center [710, 284] width 44 height 44
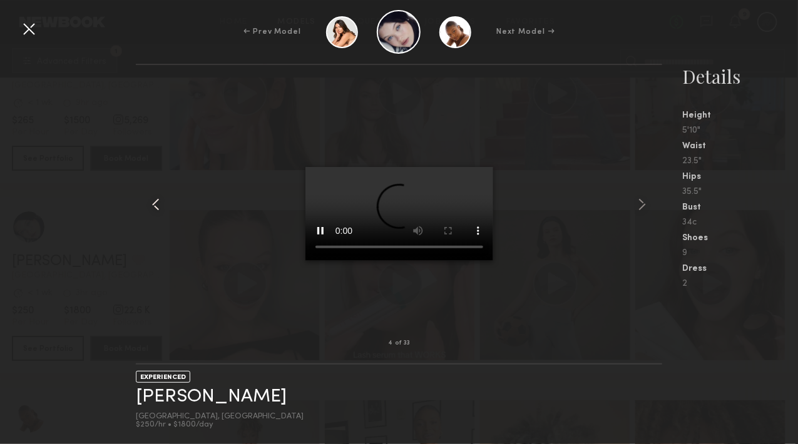
click at [157, 211] on common-icon at bounding box center [156, 205] width 20 height 20
click at [31, 31] on div at bounding box center [29, 29] width 20 height 20
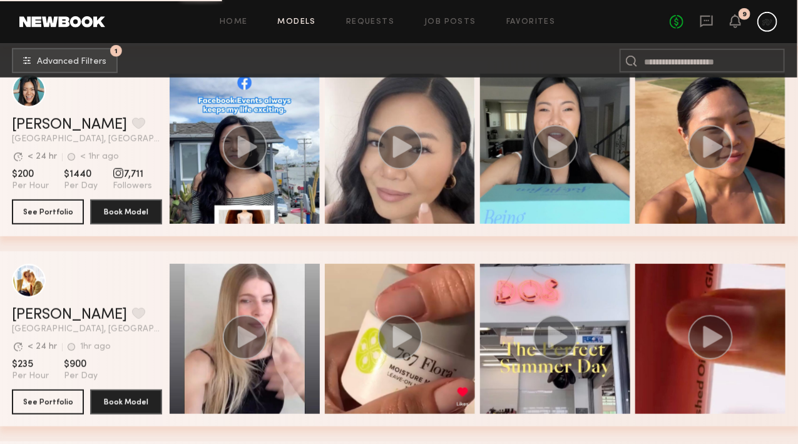
scroll to position [4036, 1]
